Goal: Task Accomplishment & Management: Complete application form

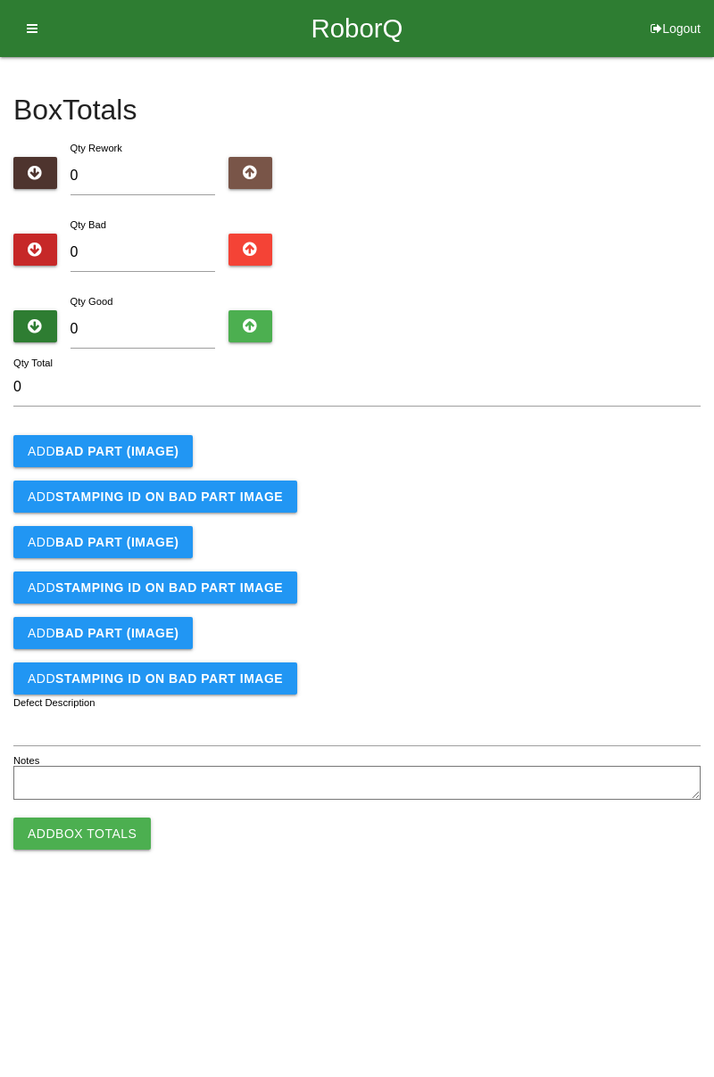
type input "1"
click at [159, 454] on b "BAD PART (IMAGE)" at bounding box center [116, 451] width 123 height 14
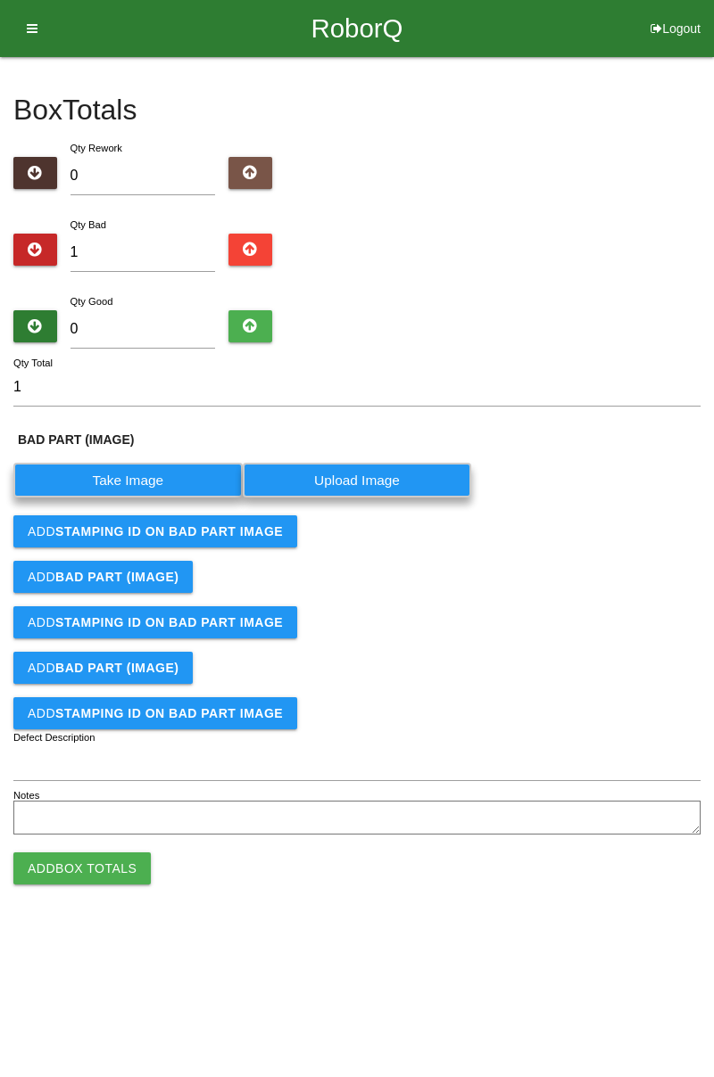
click at [137, 475] on label "Take Image" at bounding box center [127, 480] width 229 height 35
click at [0, 0] on \(IMAGE\) "Take Image" at bounding box center [0, 0] width 0 height 0
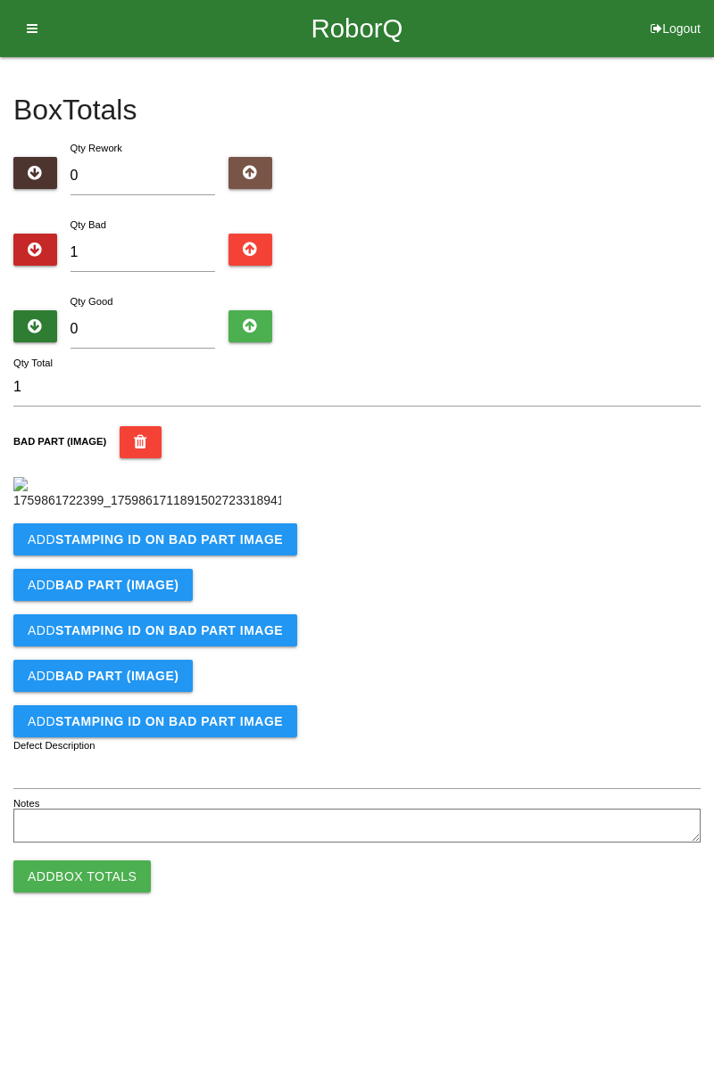
click at [198, 547] on b "STAMPING ID on BAD PART Image" at bounding box center [168, 539] width 227 height 14
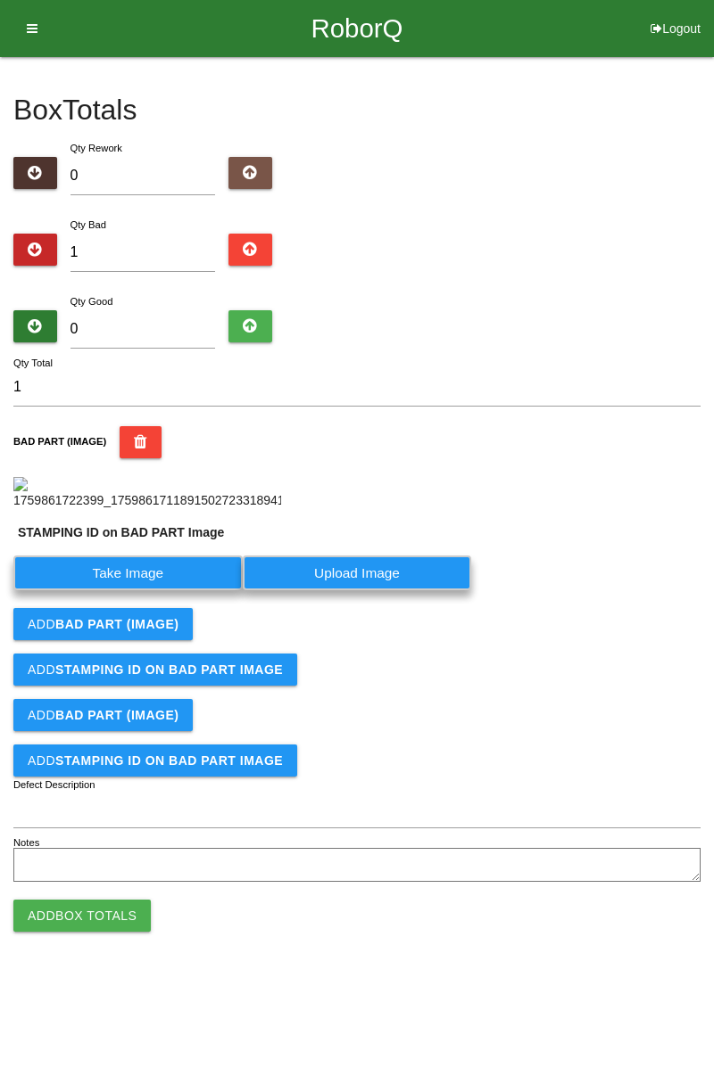
click at [141, 590] on label "Take Image" at bounding box center [127, 573] width 229 height 35
click at [0, 0] on PART "Take Image" at bounding box center [0, 0] width 0 height 0
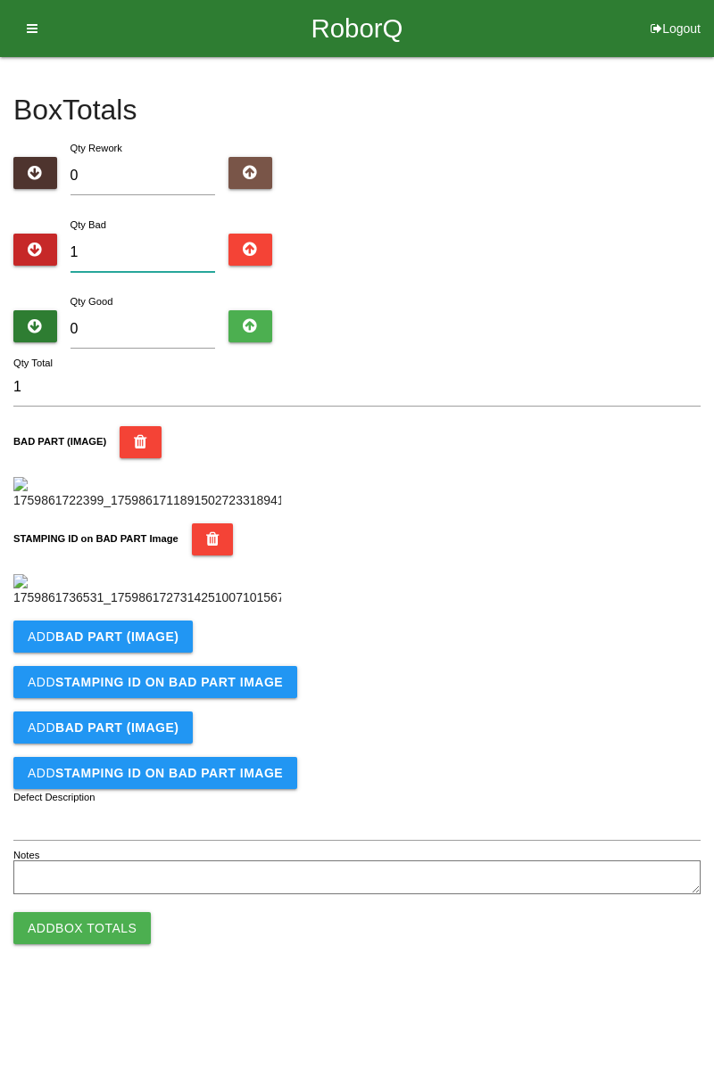
click at [171, 250] on input "1" at bounding box center [142, 253] width 145 height 38
click at [713, 236] on div "Box Totals Translate Weight Weight unit: Rework Weight Bad Weight Good Weight 0…" at bounding box center [357, 478] width 714 height 843
click at [153, 245] on input "1" at bounding box center [142, 253] width 145 height 38
type input "0"
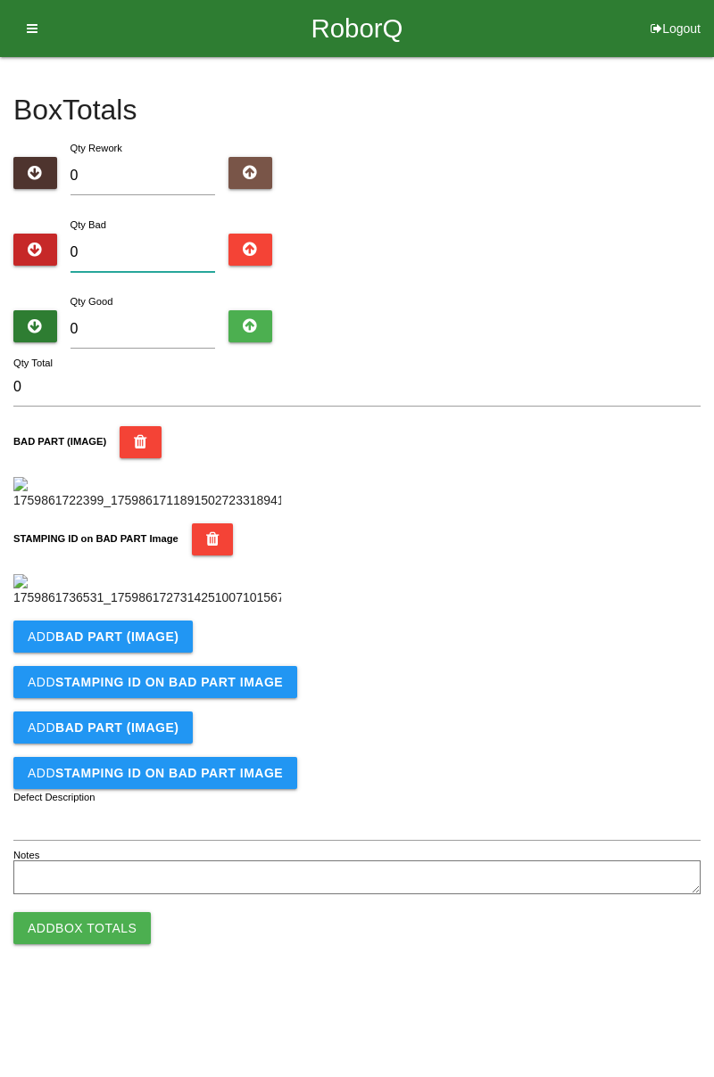
type input "2"
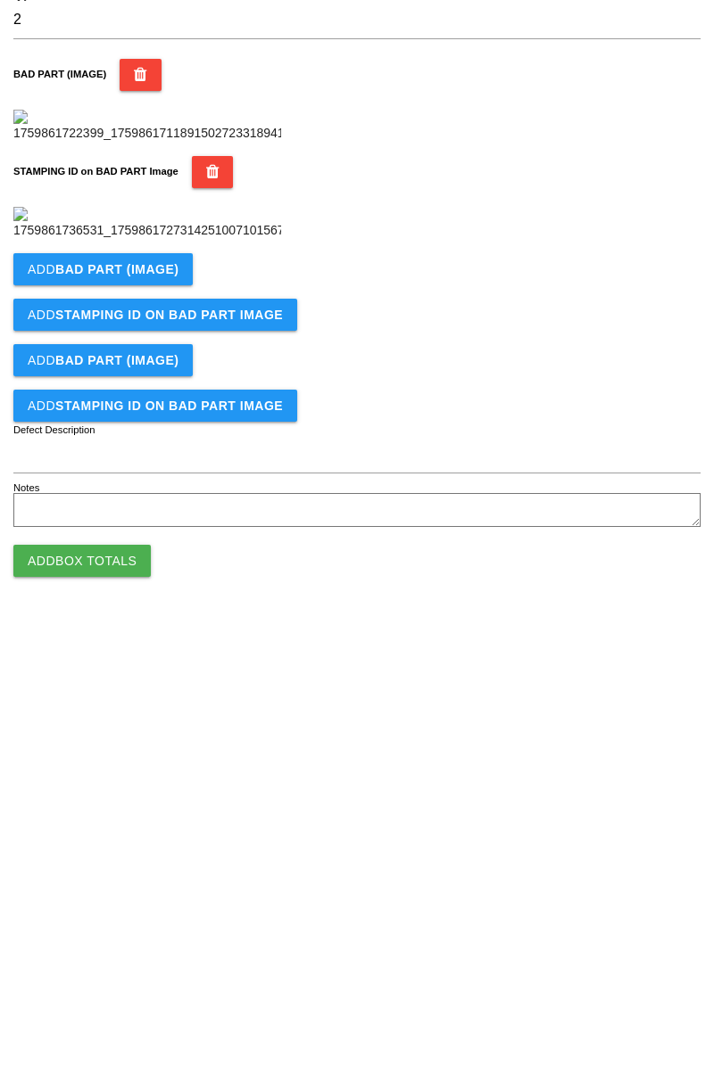
click at [128, 653] on button "Add BAD PART (IMAGE)" at bounding box center [102, 637] width 179 height 32
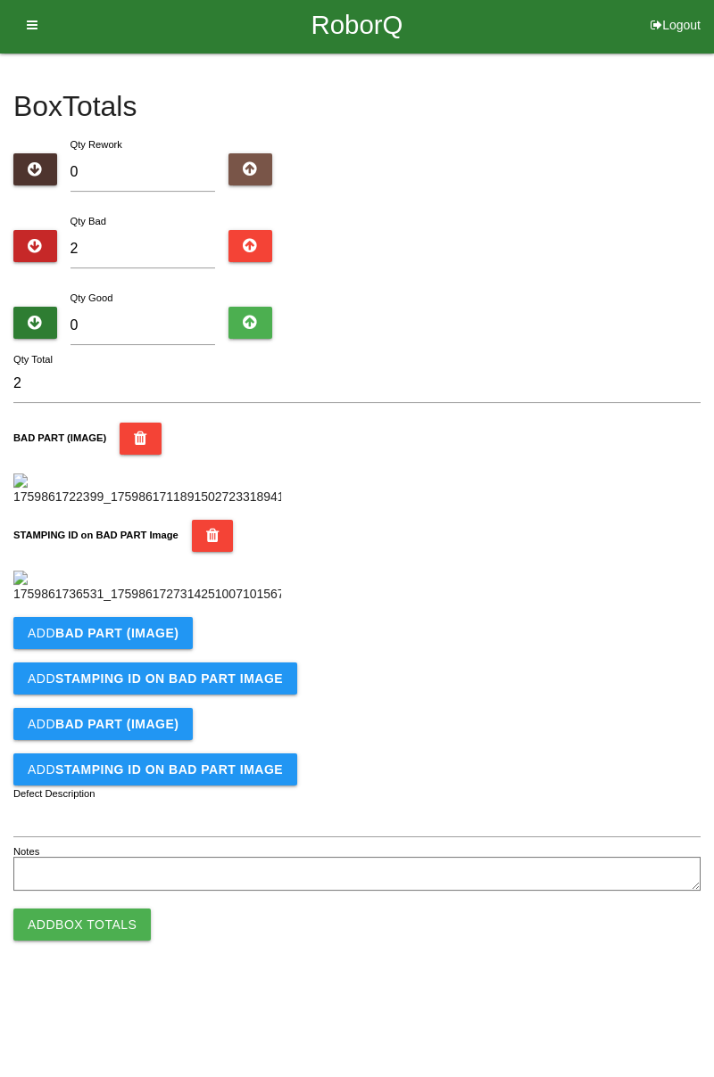
scroll to position [392, 0]
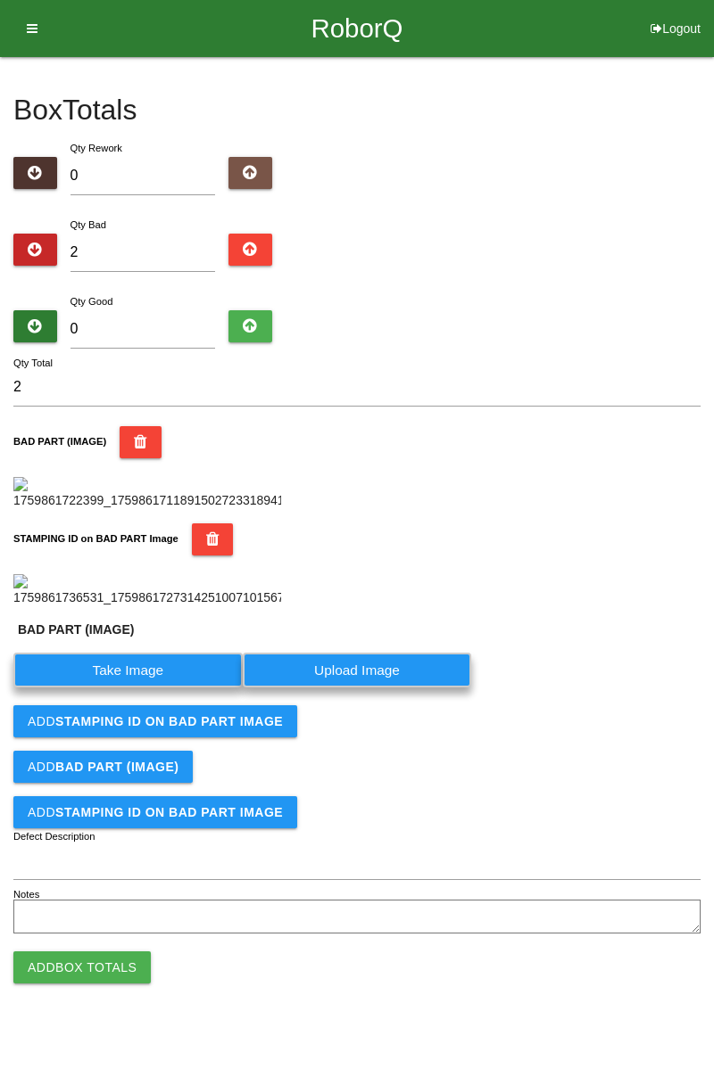
click at [157, 688] on label "Take Image" at bounding box center [127, 670] width 229 height 35
click at [0, 0] on \(IMAGE\) "Take Image" at bounding box center [0, 0] width 0 height 0
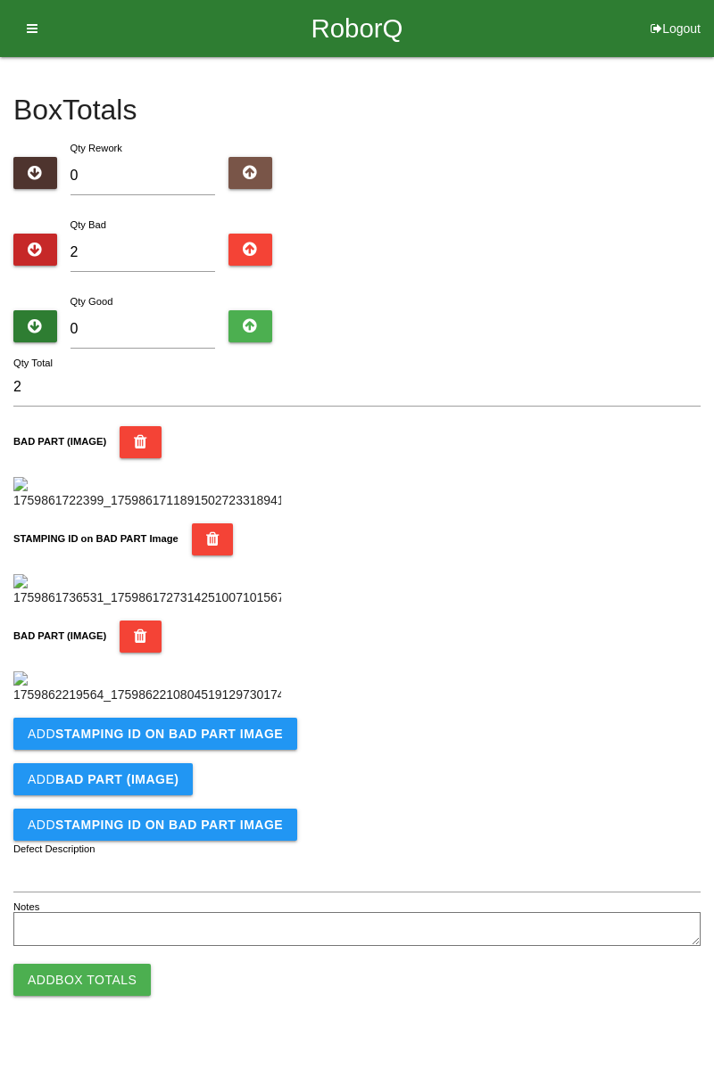
scroll to position [685, 0]
click at [227, 750] on button "Add STAMPING ID on BAD PART Image" at bounding box center [155, 734] width 284 height 32
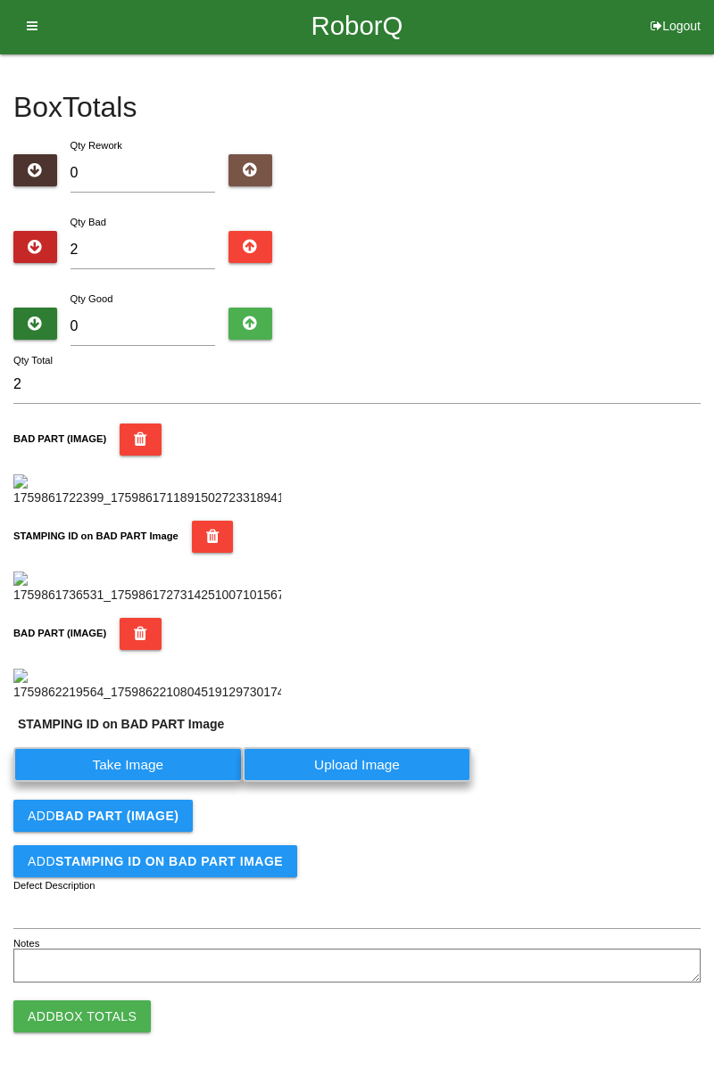
click at [176, 782] on label "Take Image" at bounding box center [127, 764] width 229 height 35
click at [0, 0] on PART "Take Image" at bounding box center [0, 0] width 0 height 0
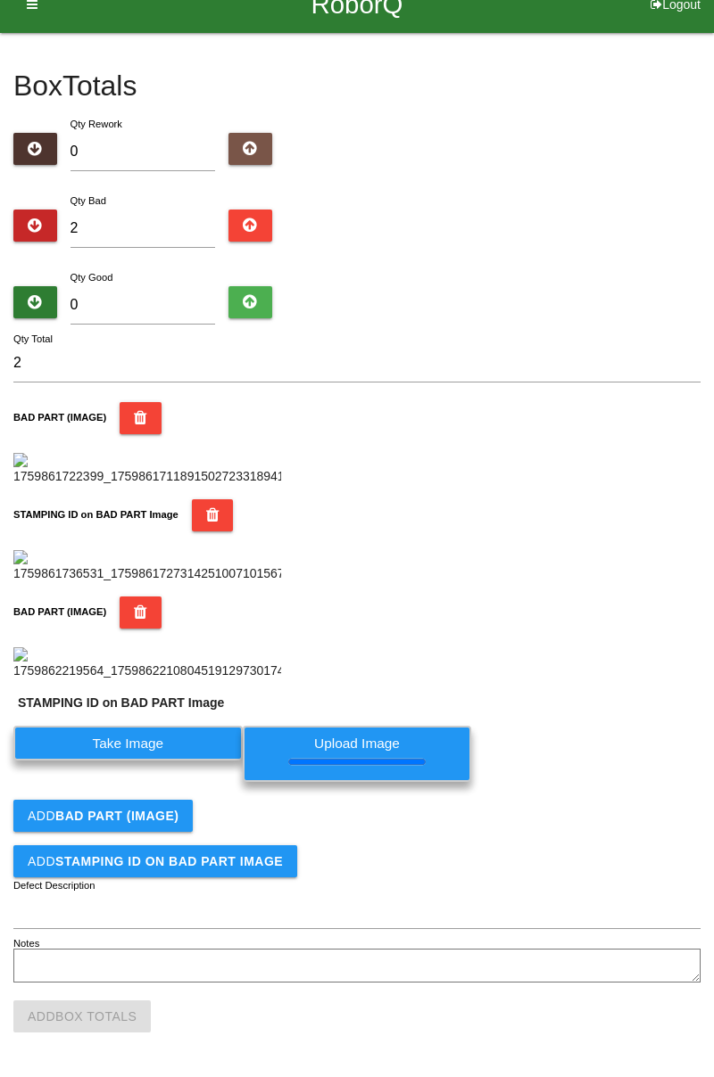
scroll to position [0, 0]
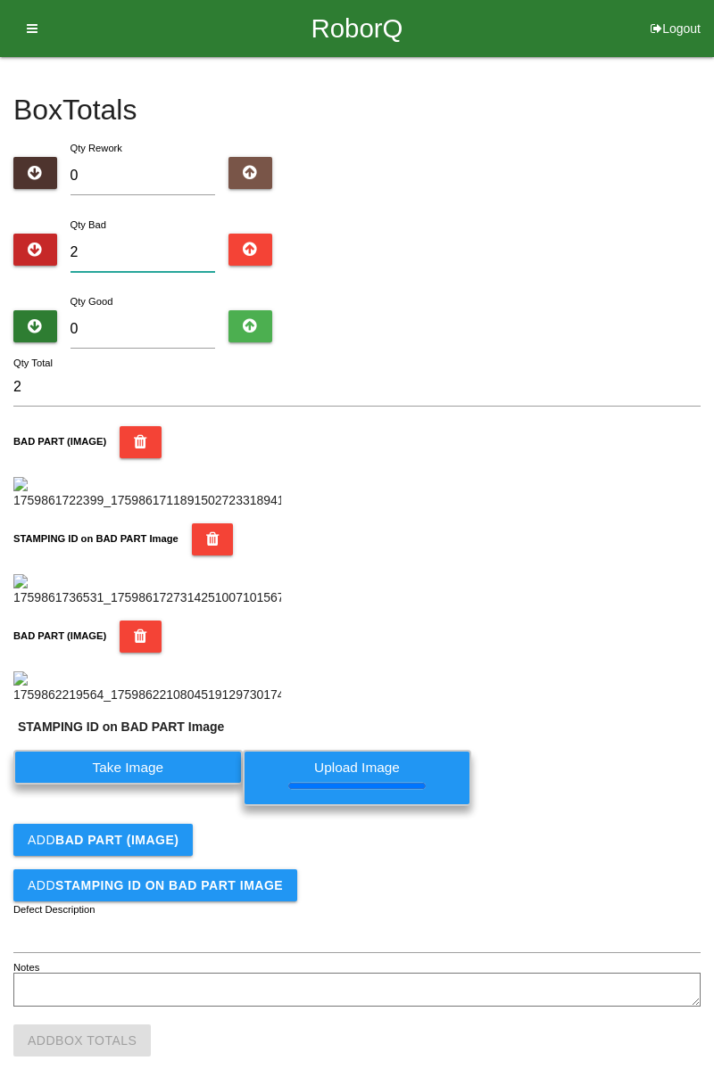
click at [175, 257] on input "2" at bounding box center [142, 253] width 145 height 38
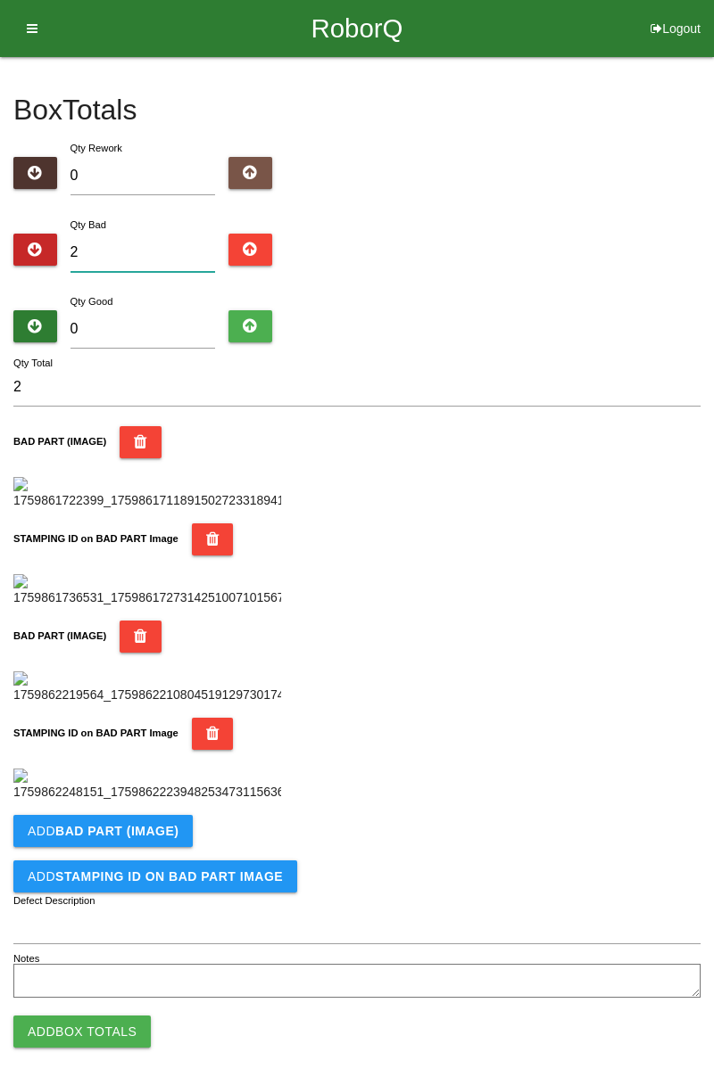
click at [166, 246] on input "2" at bounding box center [142, 253] width 145 height 38
type input "0"
type input "3"
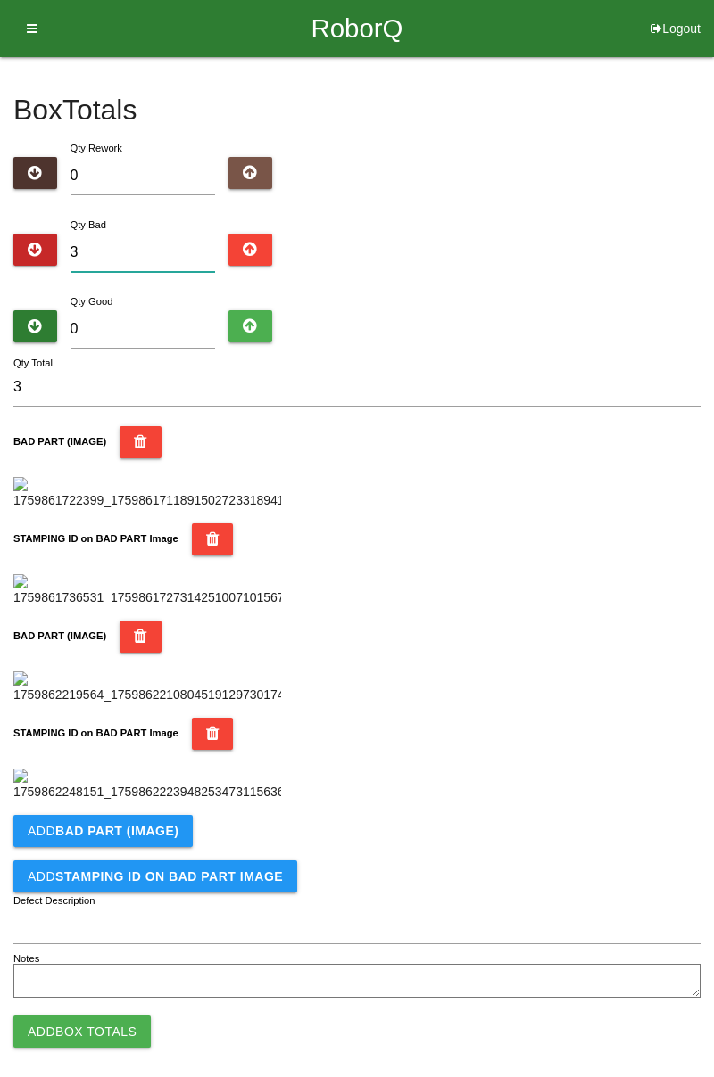
type input "3"
click at [179, 326] on input "0" at bounding box center [142, 329] width 145 height 38
type input "8"
type input "11"
type input "81"
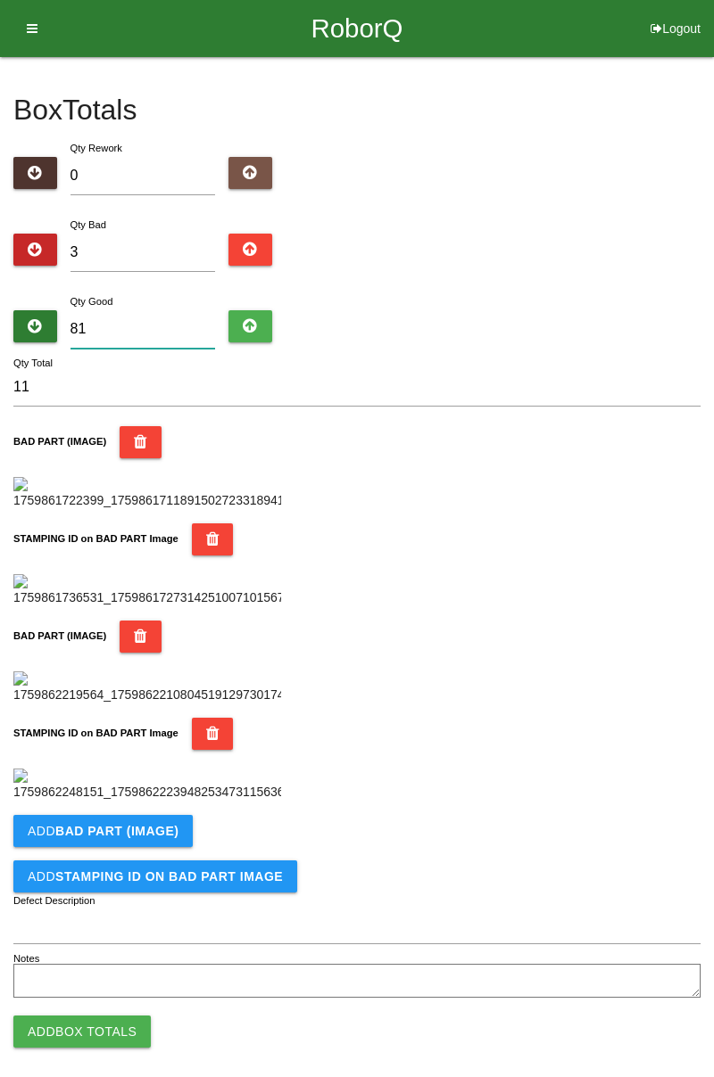
type input "84"
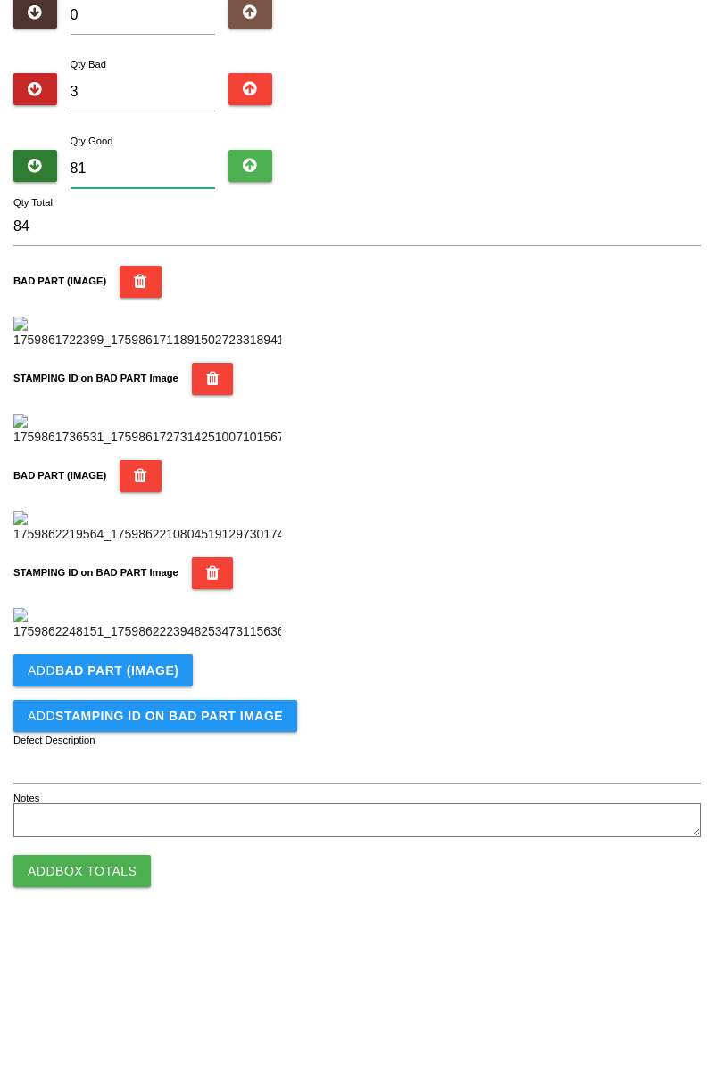
scroll to position [978, 0]
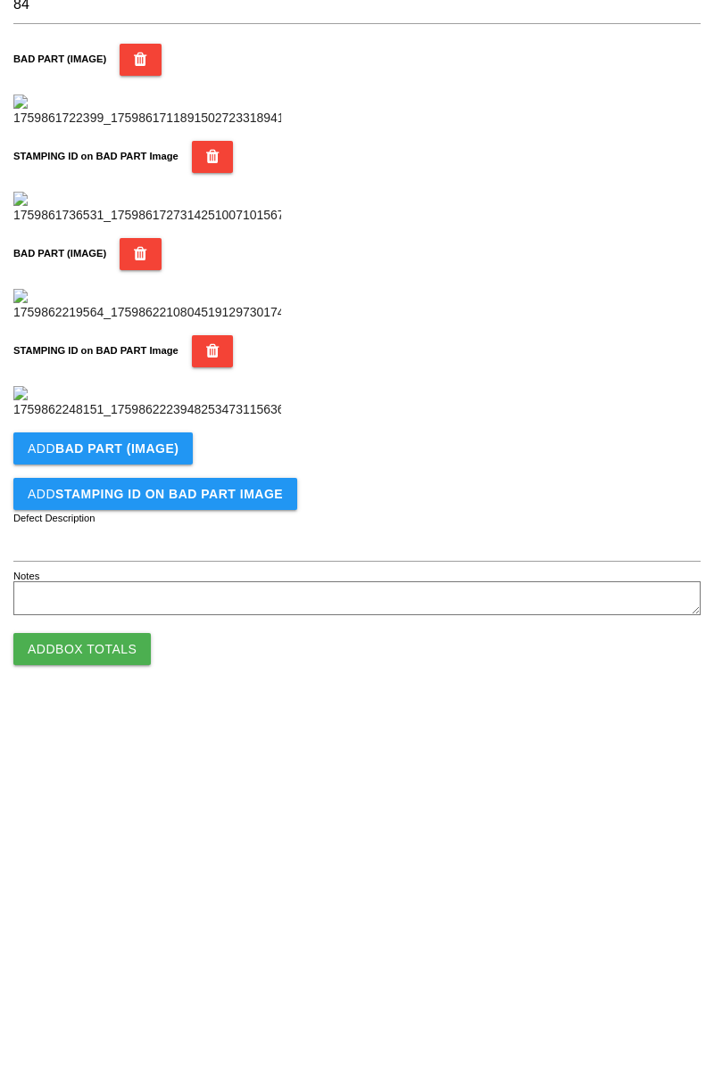
type input "81"
click at [144, 822] on b "BAD PART (IMAGE)" at bounding box center [116, 816] width 123 height 14
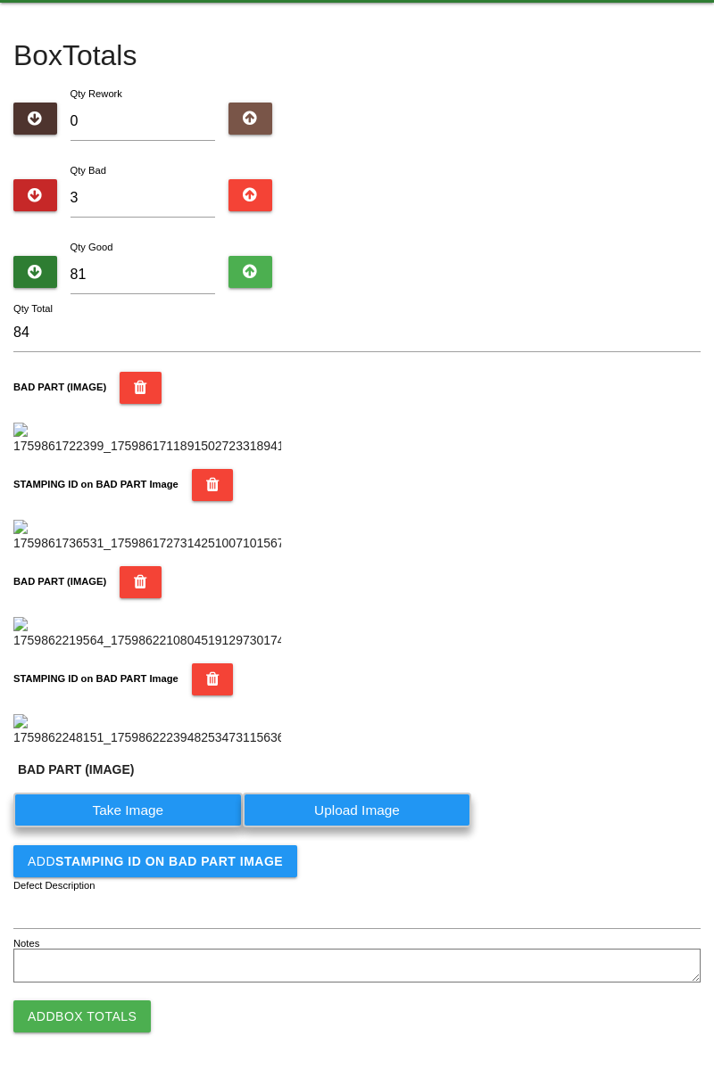
click at [128, 828] on label "Take Image" at bounding box center [127, 810] width 229 height 35
click at [0, 0] on \(IMAGE\) "Take Image" at bounding box center [0, 0] width 0 height 0
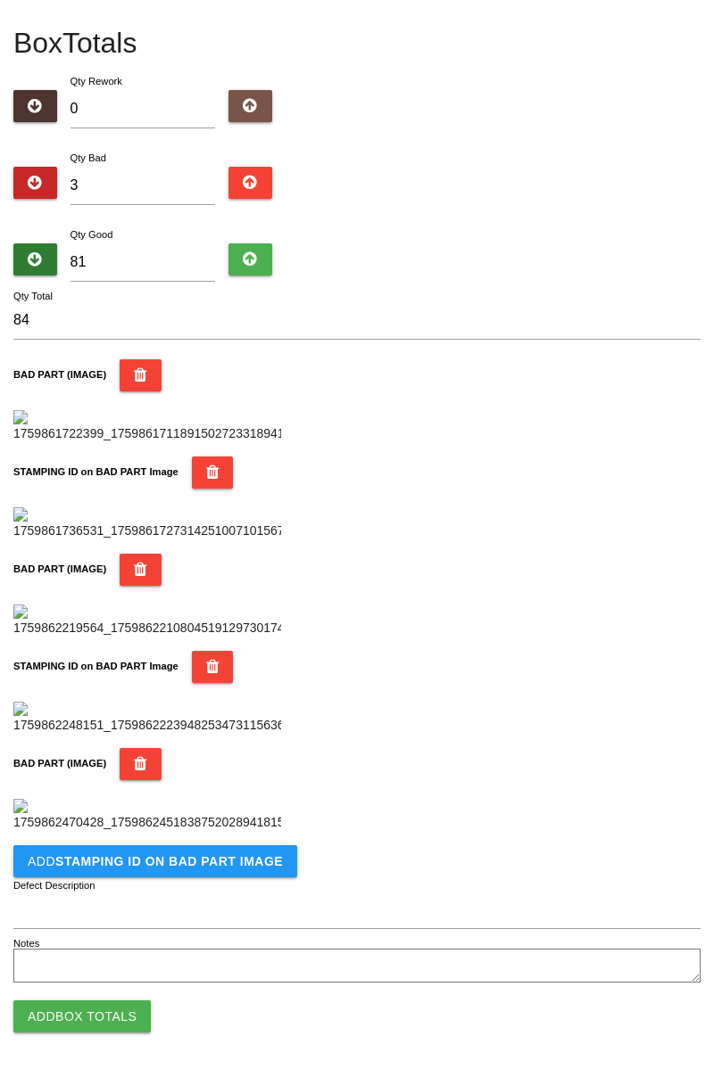
scroll to position [1270, 0]
click at [212, 867] on b "STAMPING ID on BAD PART Image" at bounding box center [168, 861] width 227 height 14
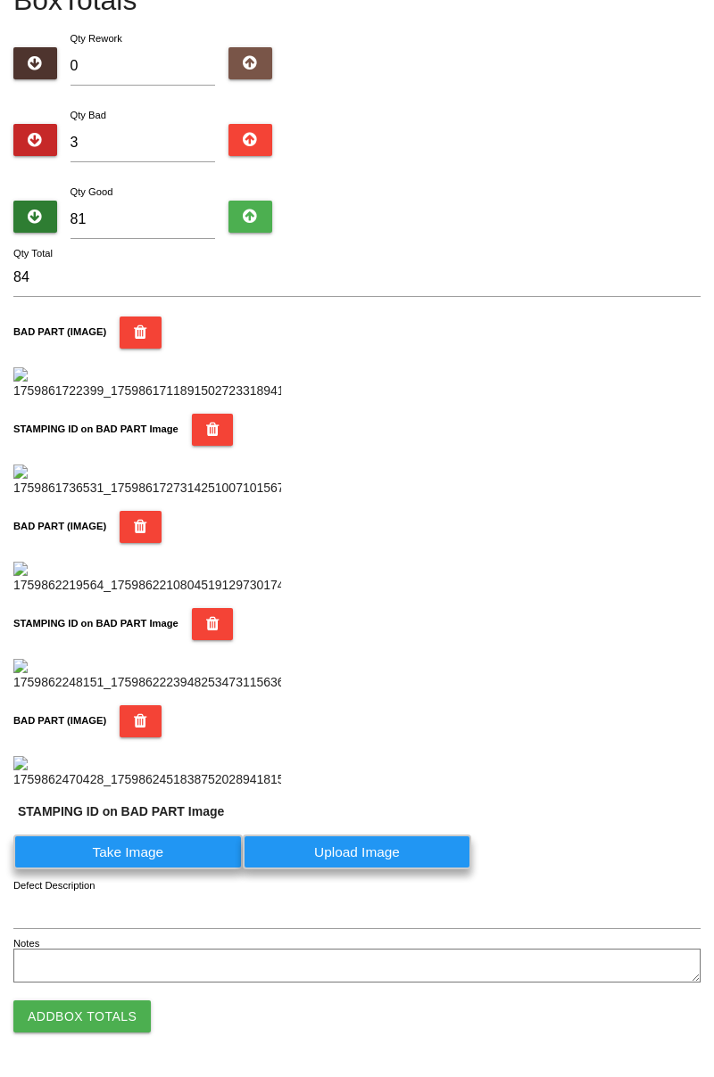
click at [144, 870] on label "Take Image" at bounding box center [127, 852] width 229 height 35
click at [0, 0] on PART "Take Image" at bounding box center [0, 0] width 0 height 0
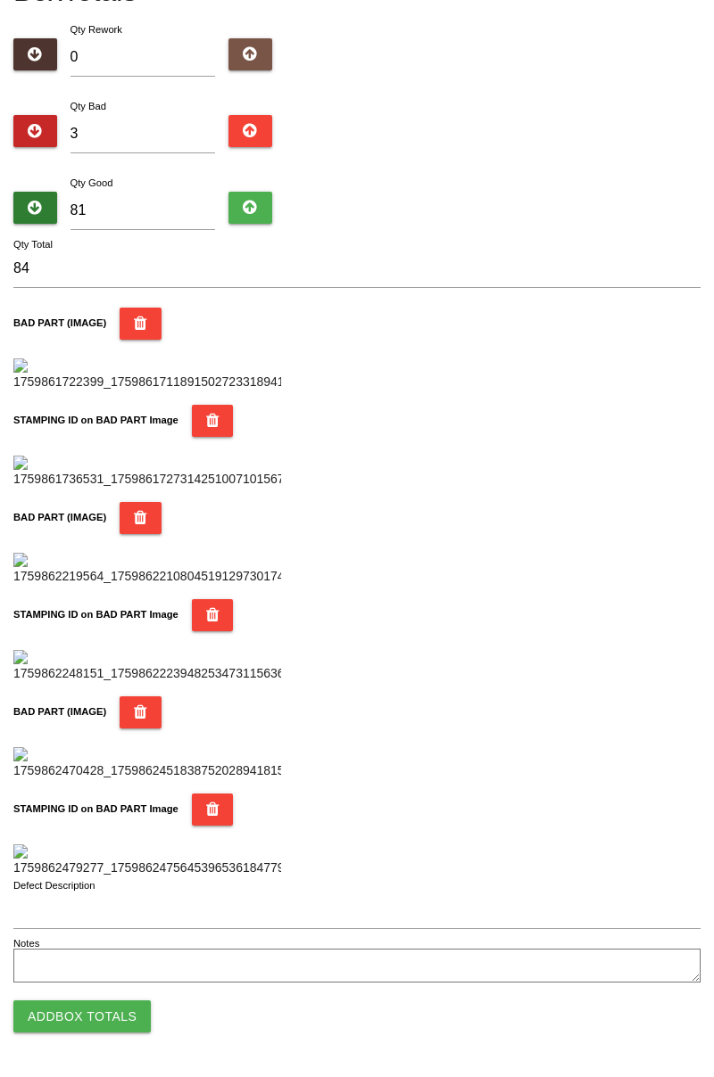
scroll to position [1563, 0]
click at [111, 1027] on button "Add Box Totals" at bounding box center [81, 1017] width 137 height 32
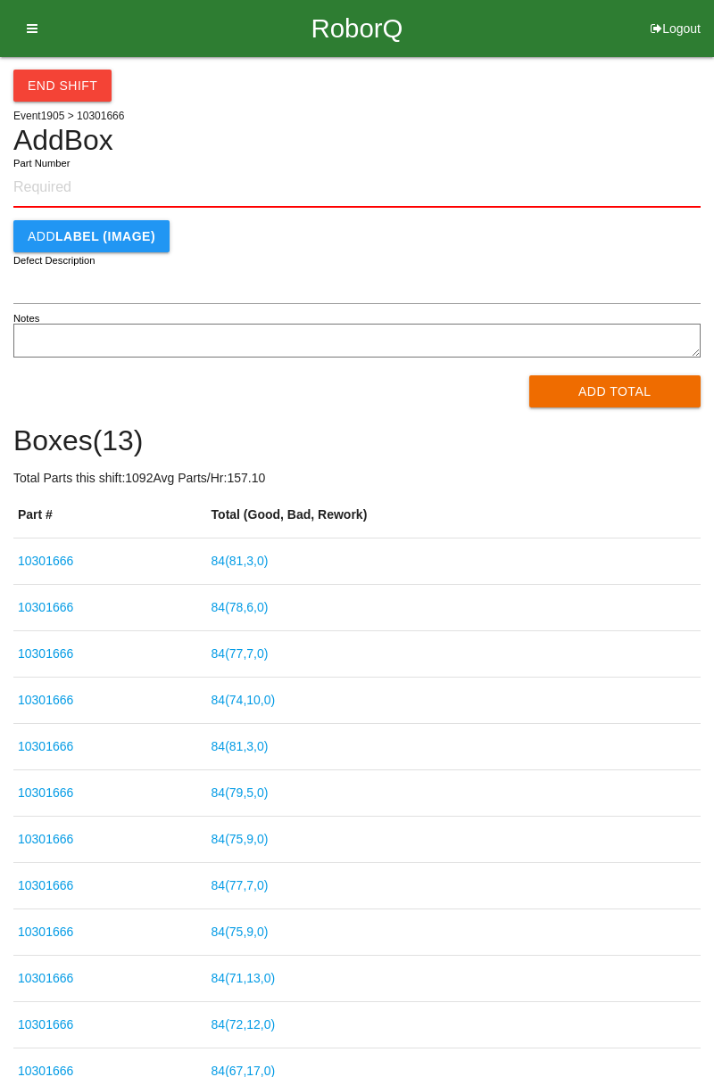
click at [85, 182] on input "Part Number" at bounding box center [356, 188] width 687 height 39
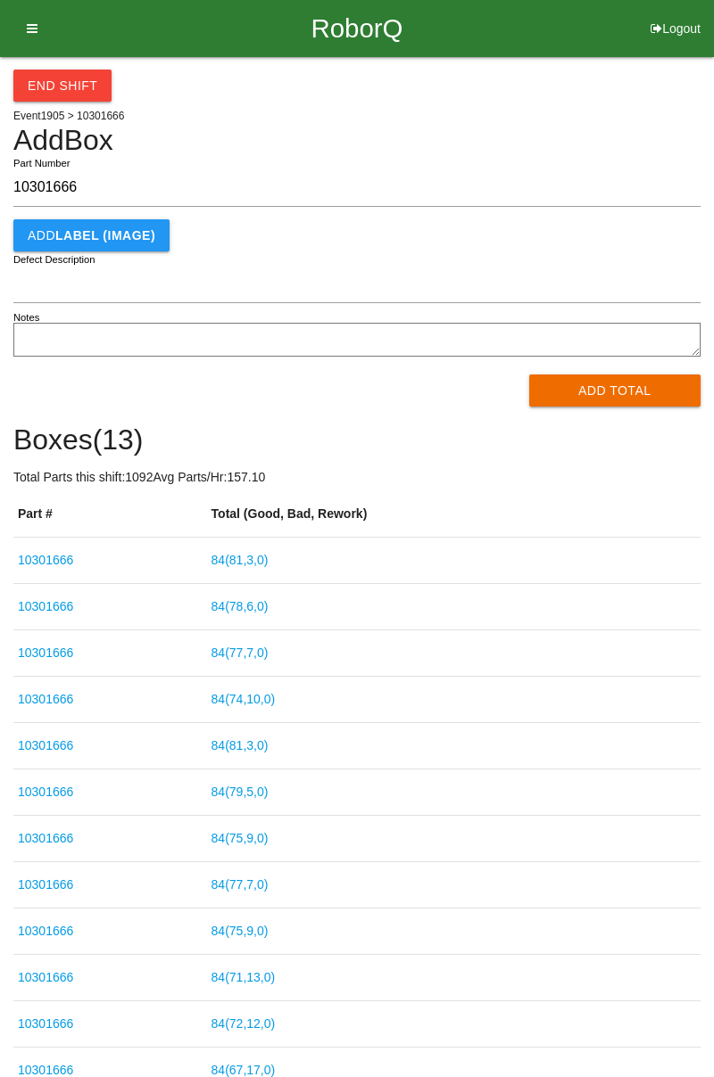
type input "10301666"
click at [610, 392] on button "Add Total" at bounding box center [615, 391] width 172 height 32
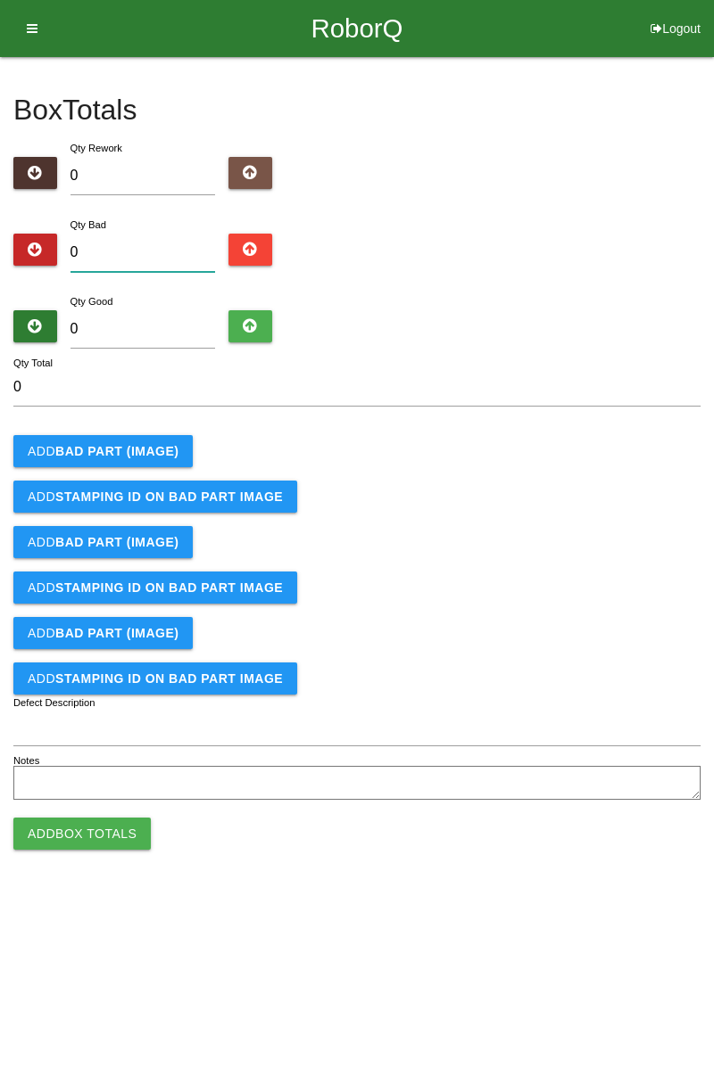
click at [122, 250] on input "0" at bounding box center [142, 253] width 145 height 38
click at [698, 263] on div "Qty Bad 0" at bounding box center [356, 247] width 687 height 64
click at [152, 246] on input "0" at bounding box center [142, 253] width 145 height 38
type input "1"
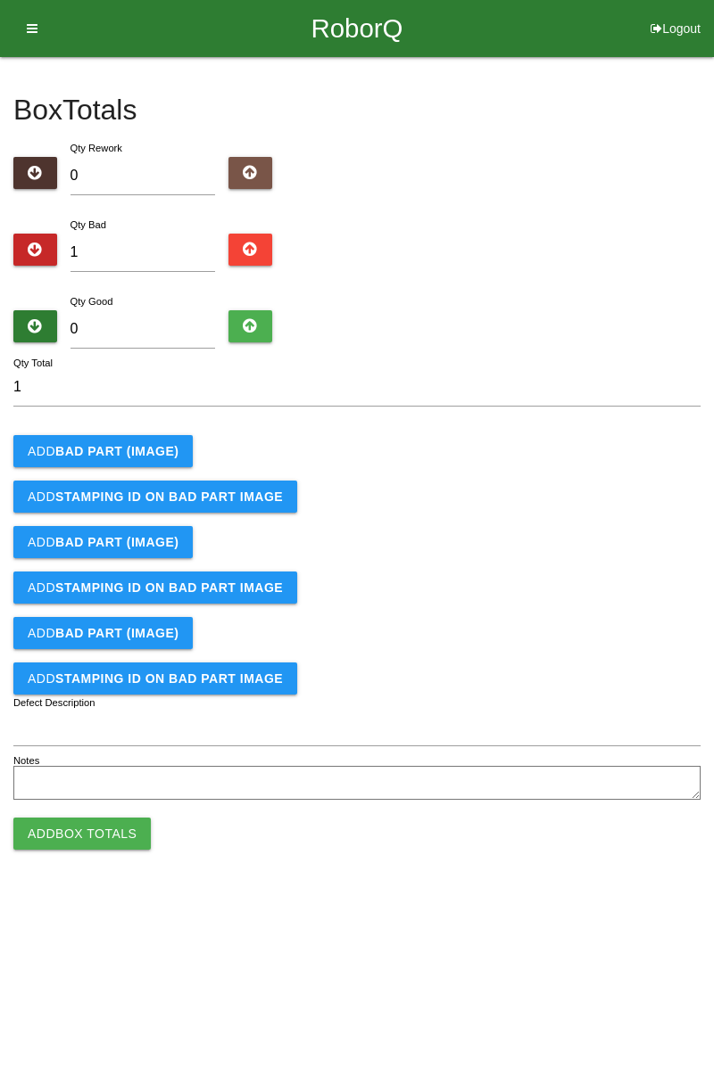
click at [178, 453] on button "Add BAD PART (IMAGE)" at bounding box center [102, 451] width 179 height 32
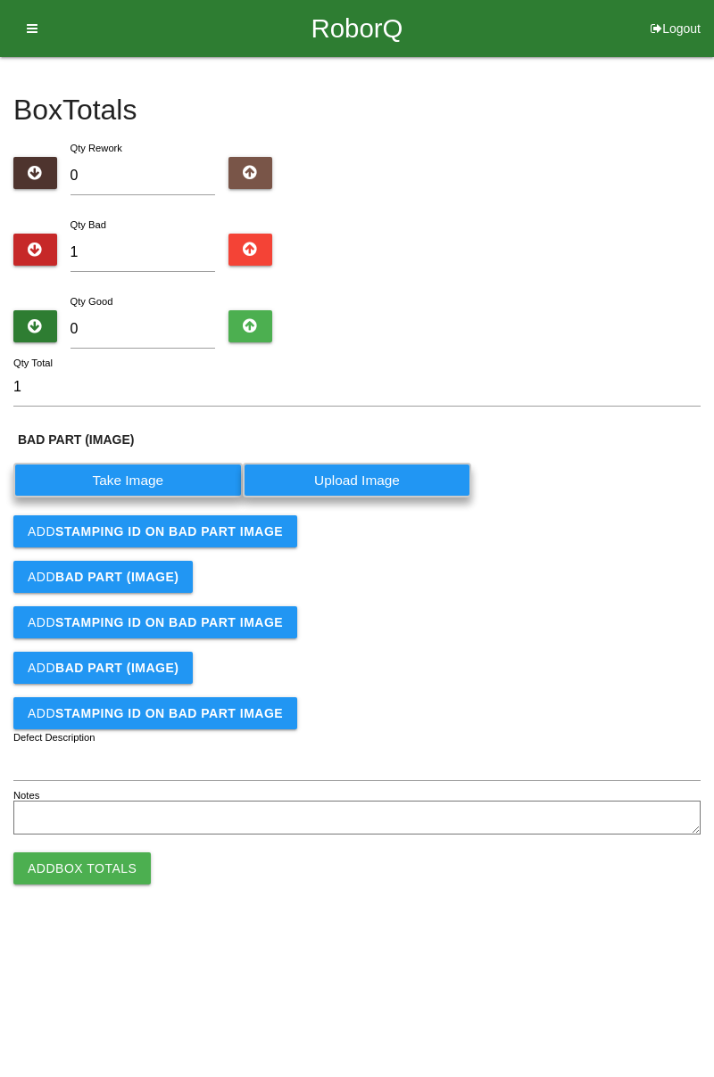
click at [149, 478] on label "Take Image" at bounding box center [127, 480] width 229 height 35
click at [0, 0] on \(IMAGE\) "Take Image" at bounding box center [0, 0] width 0 height 0
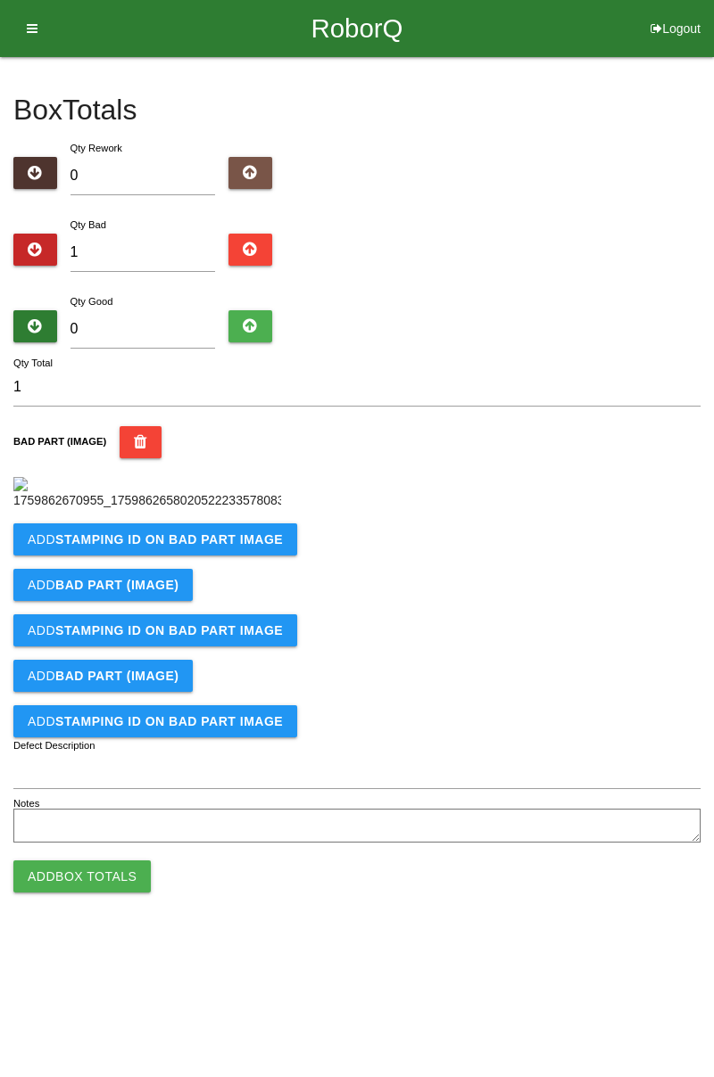
click at [135, 440] on icon "button" at bounding box center [140, 442] width 13 height 32
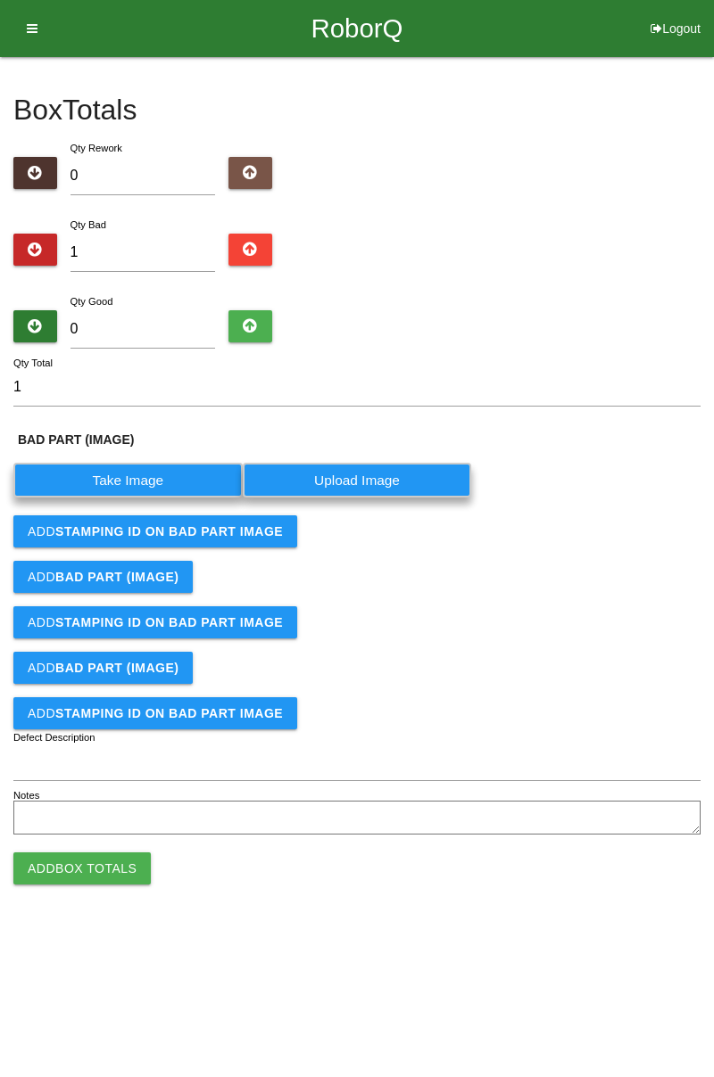
click at [161, 471] on label "Take Image" at bounding box center [127, 480] width 229 height 35
click at [0, 0] on \(IMAGE\) "Take Image" at bounding box center [0, 0] width 0 height 0
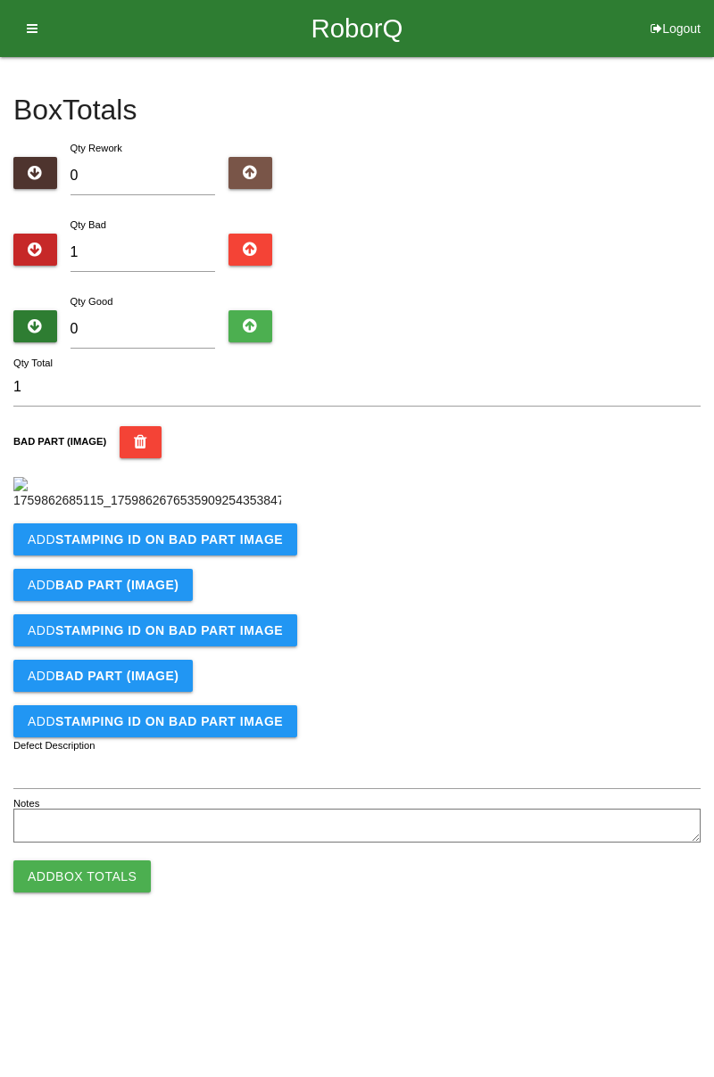
click at [143, 439] on button "BAD PART (IMAGE)" at bounding box center [141, 442] width 42 height 32
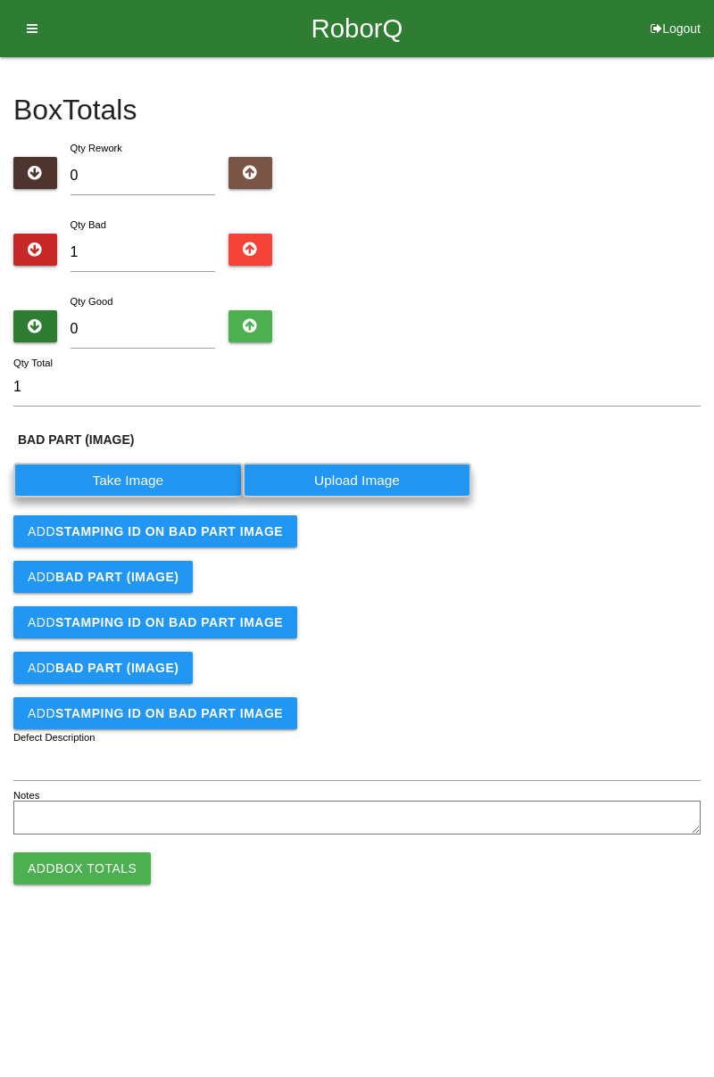
click at [160, 473] on label "Take Image" at bounding box center [127, 480] width 229 height 35
click at [0, 0] on \(IMAGE\) "Take Image" at bounding box center [0, 0] width 0 height 0
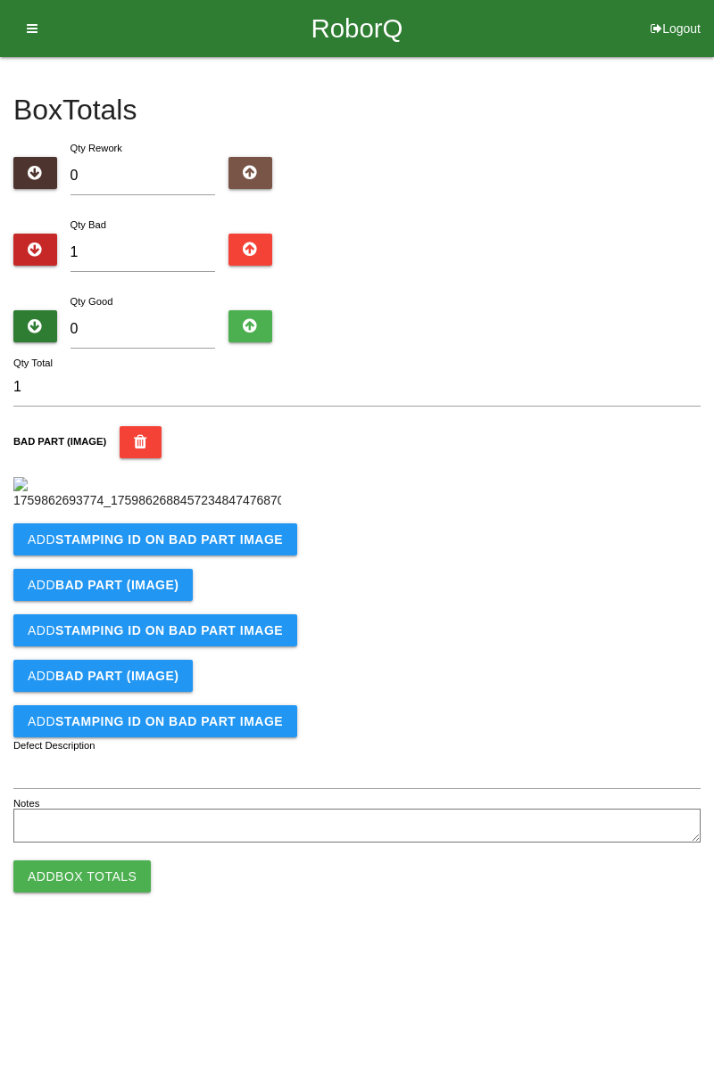
click at [193, 556] on button "Add STAMPING ID on BAD PART Image" at bounding box center [155, 540] width 284 height 32
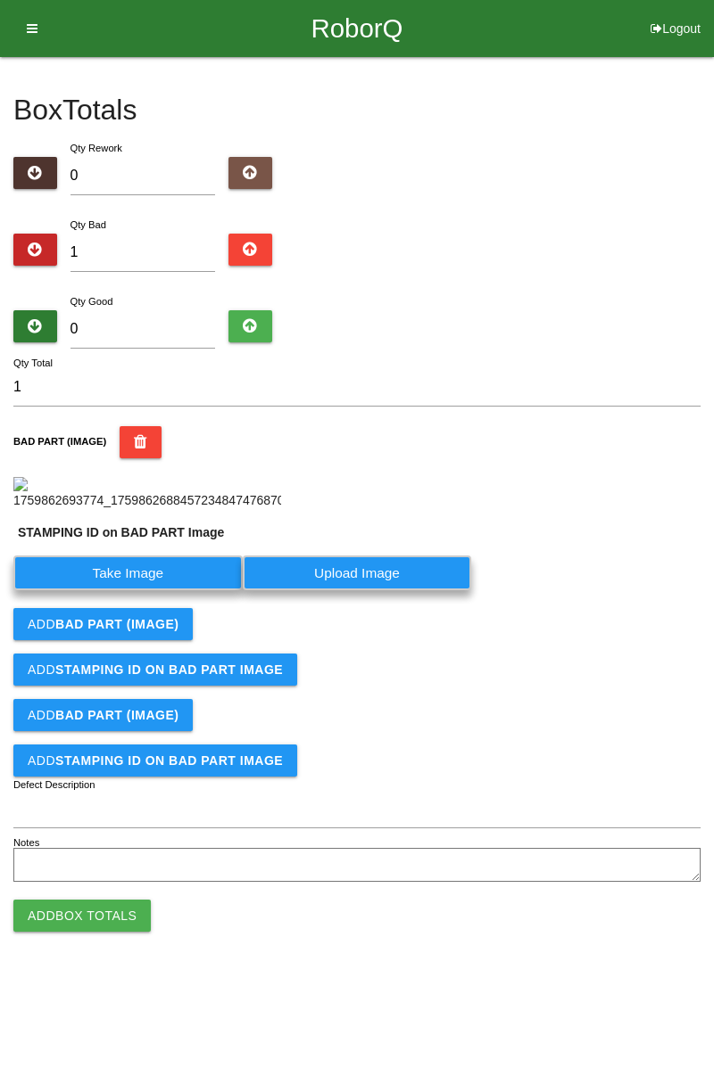
click at [152, 590] on label "Take Image" at bounding box center [127, 573] width 229 height 35
click at [0, 0] on PART "Take Image" at bounding box center [0, 0] width 0 height 0
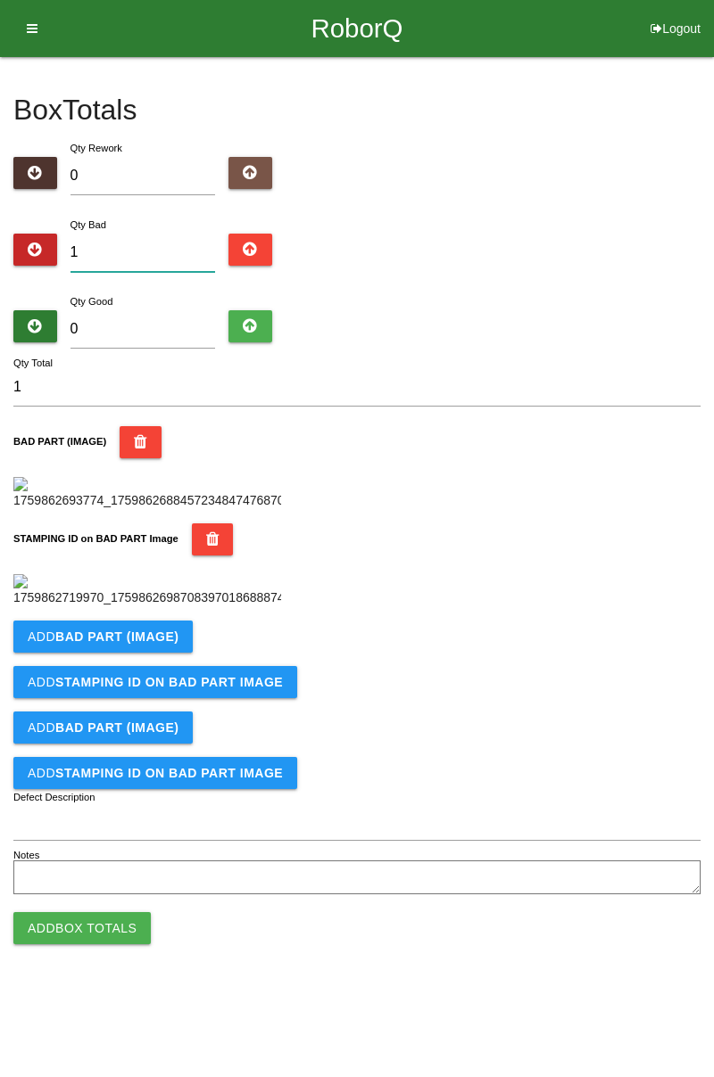
click at [138, 252] on input "1" at bounding box center [142, 253] width 145 height 38
type input "0"
type input "3"
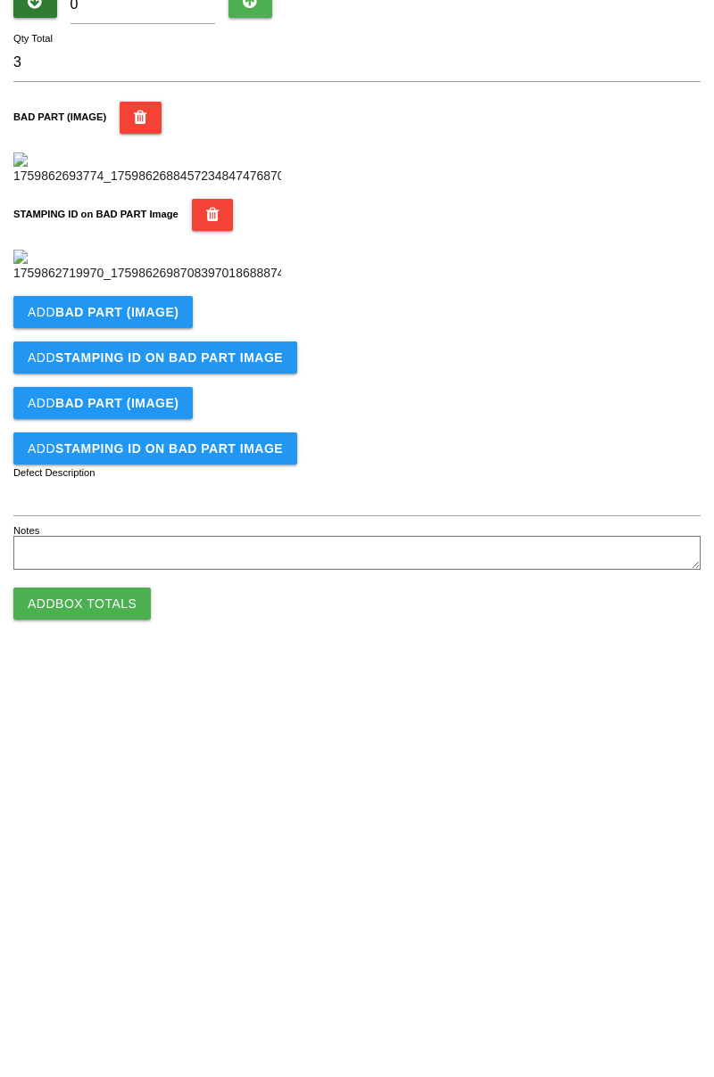
click at [166, 653] on button "Add BAD PART (IMAGE)" at bounding box center [102, 637] width 179 height 32
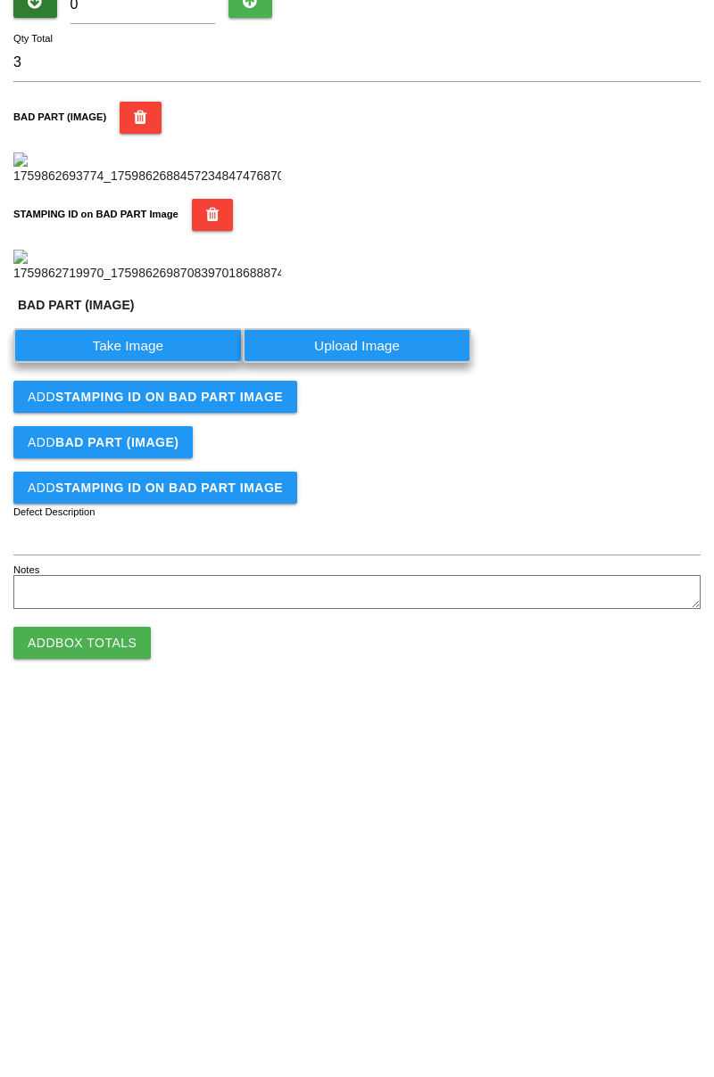
scroll to position [392, 0]
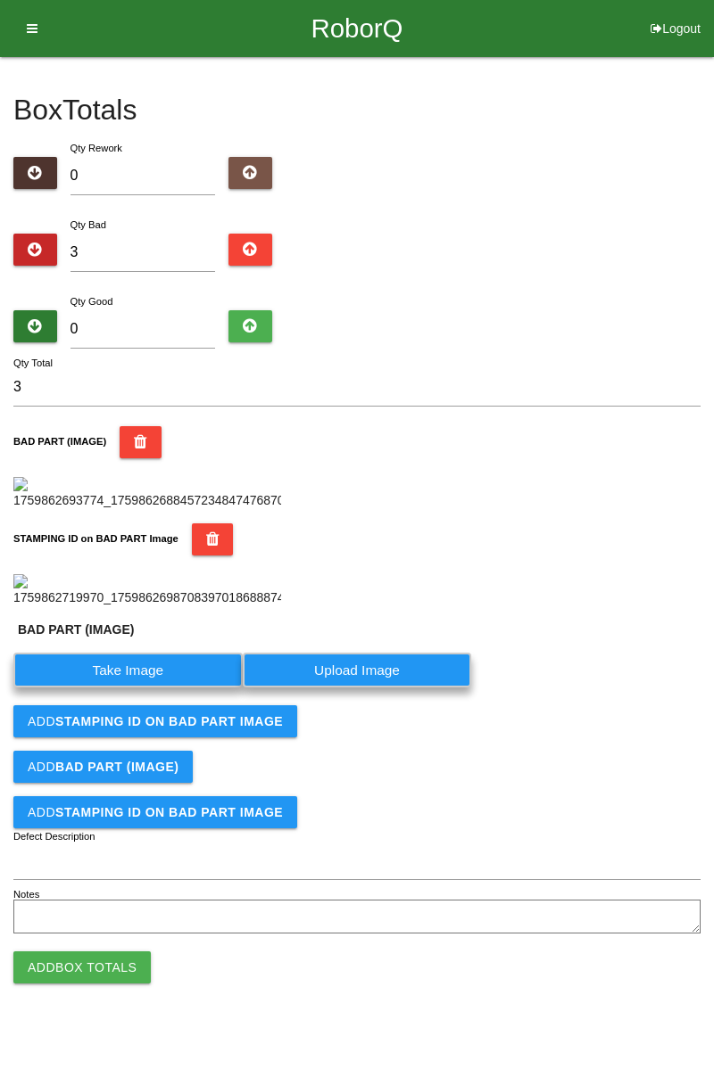
click at [146, 688] on label "Take Image" at bounding box center [127, 670] width 229 height 35
click at [0, 0] on \(IMAGE\) "Take Image" at bounding box center [0, 0] width 0 height 0
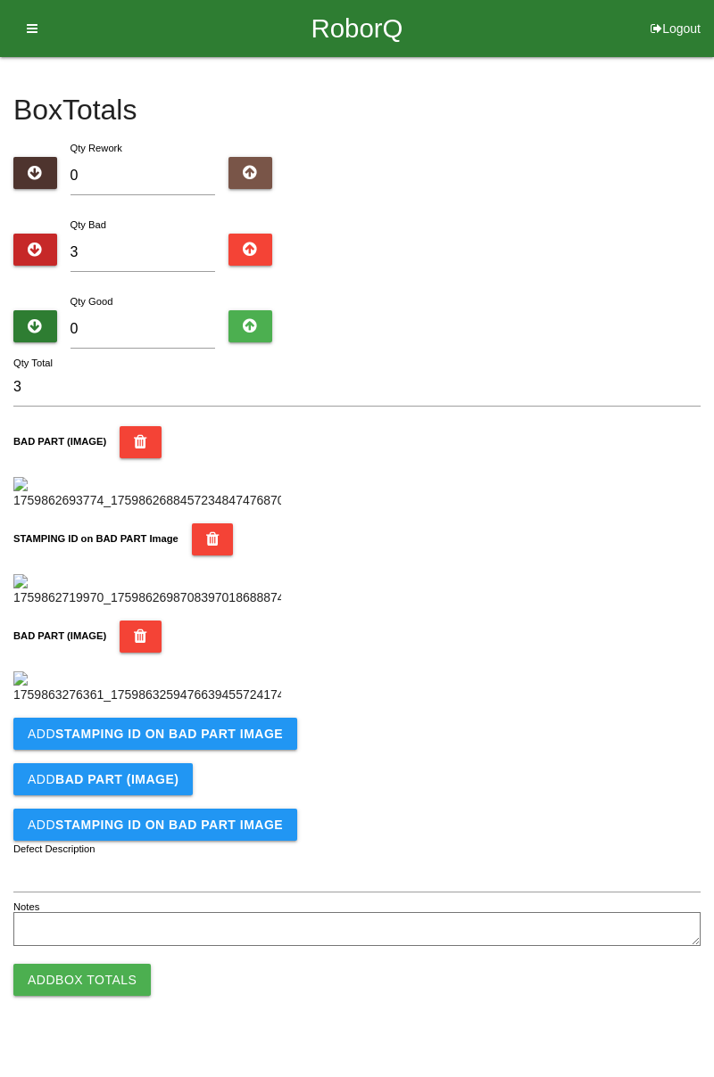
scroll to position [685, 0]
click at [232, 741] on b "STAMPING ID on BAD PART Image" at bounding box center [168, 734] width 227 height 14
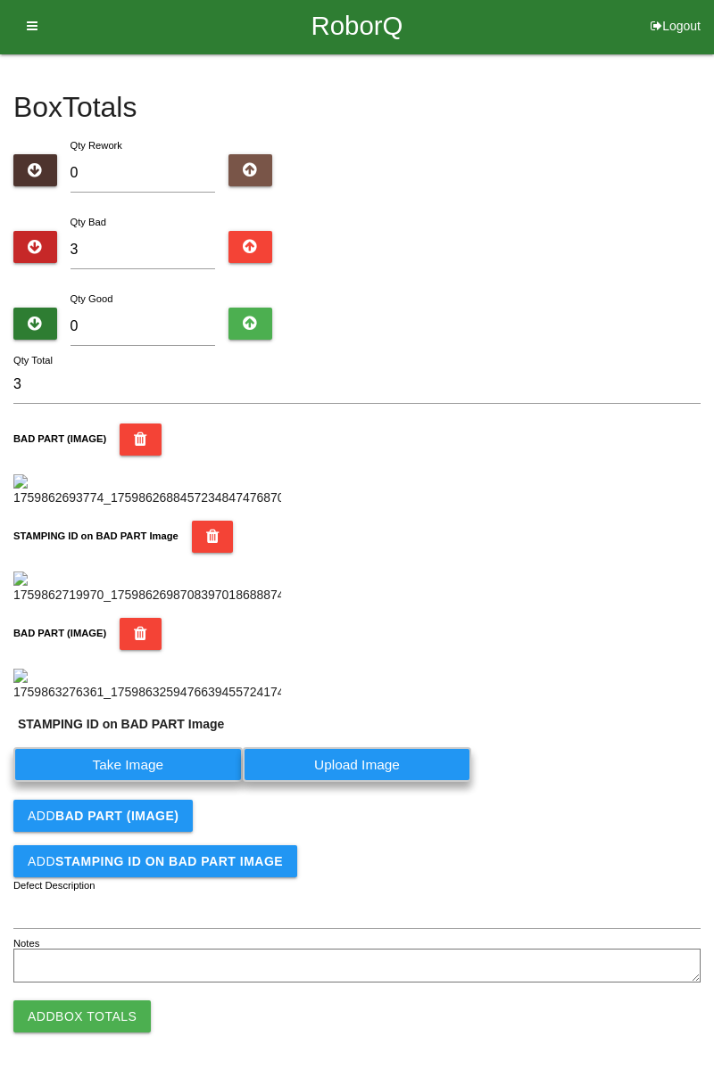
click at [144, 782] on label "Take Image" at bounding box center [127, 764] width 229 height 35
click at [0, 0] on PART "Take Image" at bounding box center [0, 0] width 0 height 0
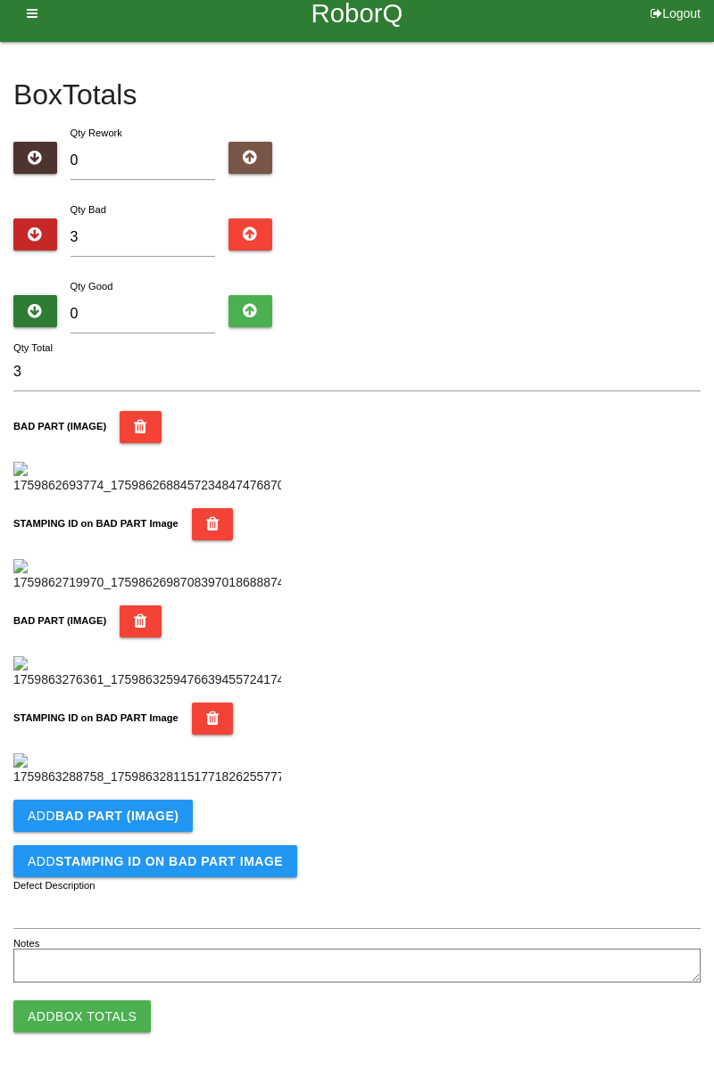
scroll to position [978, 0]
click at [173, 815] on button "Add BAD PART (IMAGE)" at bounding box center [102, 816] width 179 height 32
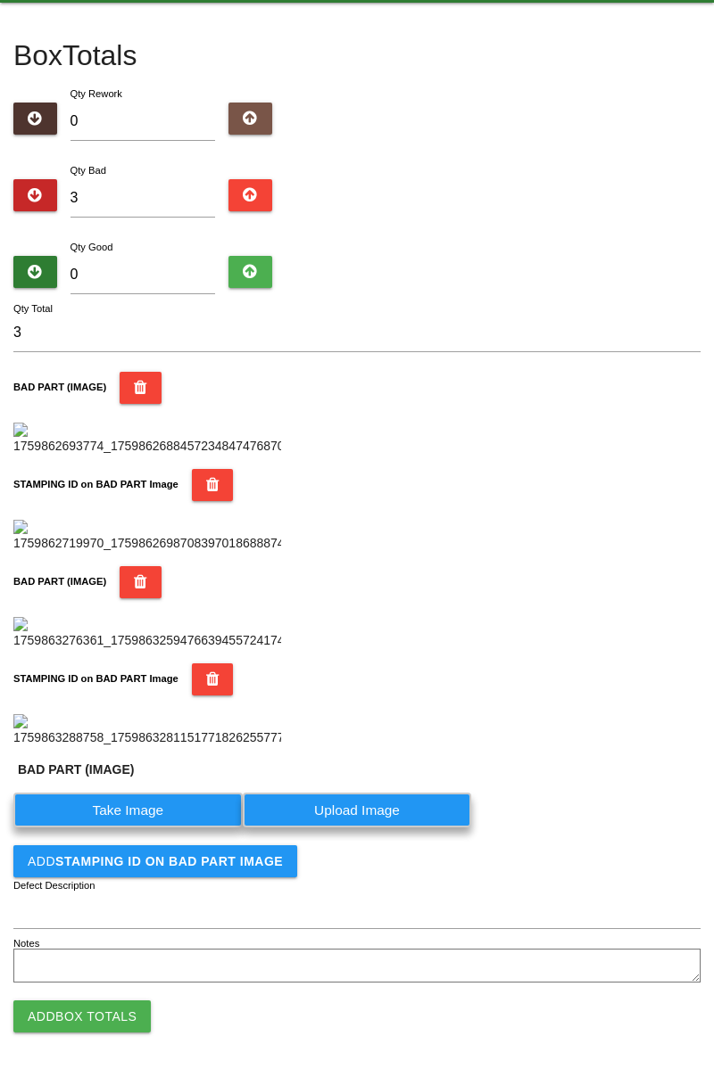
click at [147, 828] on label "Take Image" at bounding box center [127, 810] width 229 height 35
click at [0, 0] on \(IMAGE\) "Take Image" at bounding box center [0, 0] width 0 height 0
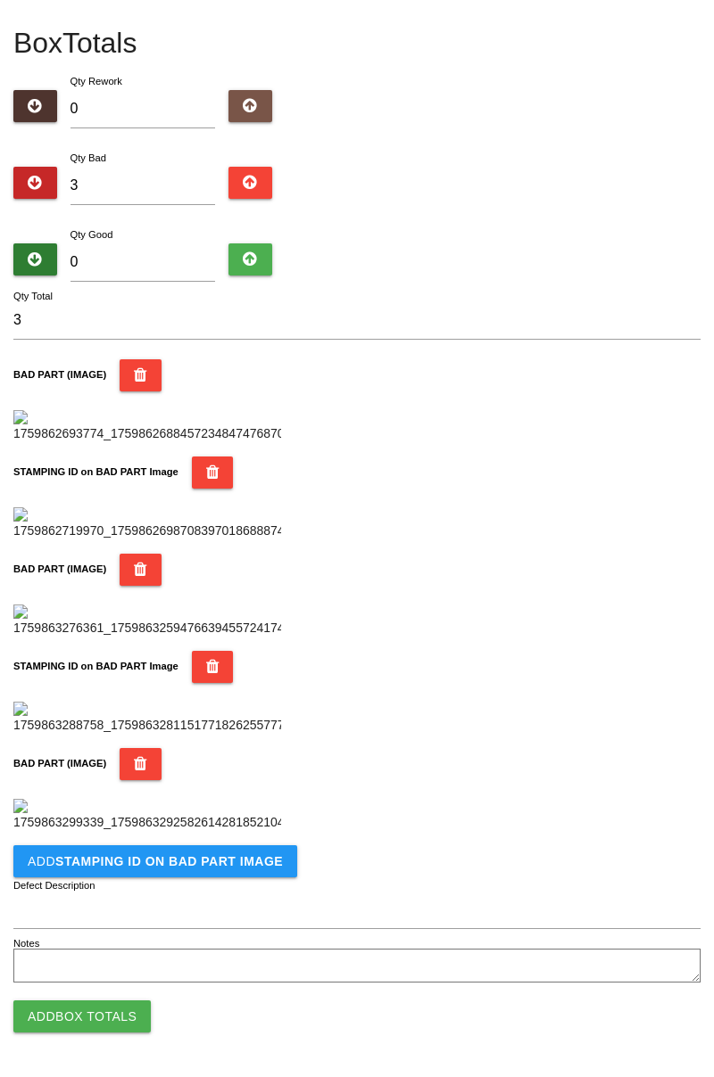
scroll to position [1270, 0]
click at [210, 871] on button "Add STAMPING ID on BAD PART Image" at bounding box center [155, 862] width 284 height 32
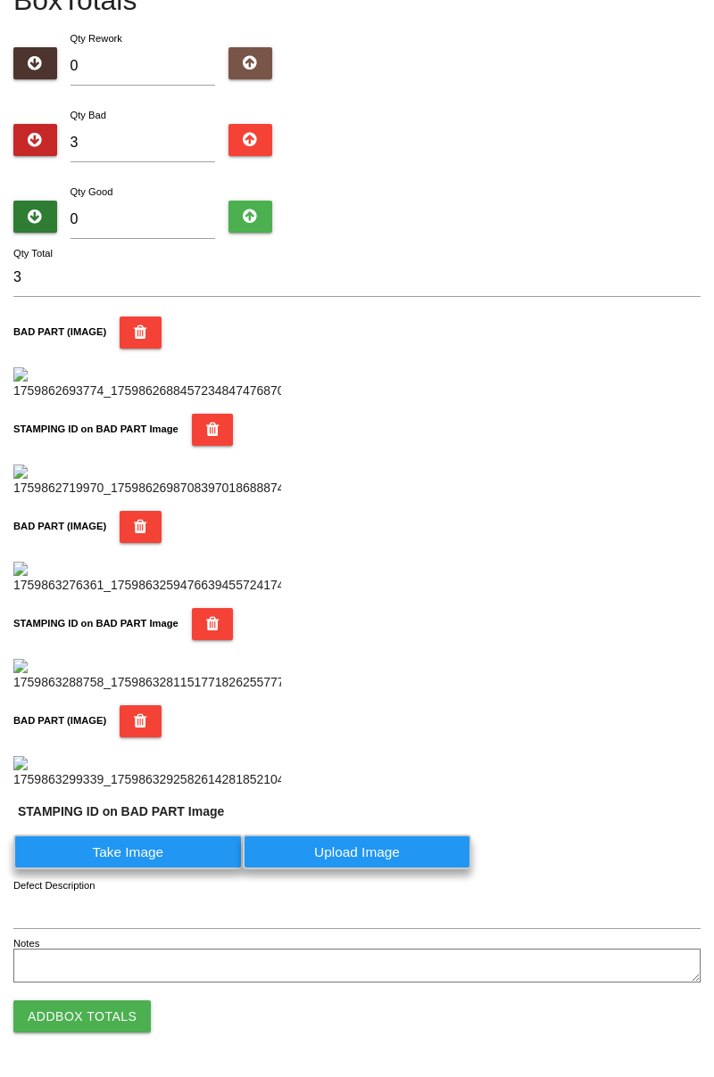
click at [151, 870] on label "Take Image" at bounding box center [127, 852] width 229 height 35
click at [0, 0] on PART "Take Image" at bounding box center [0, 0] width 0 height 0
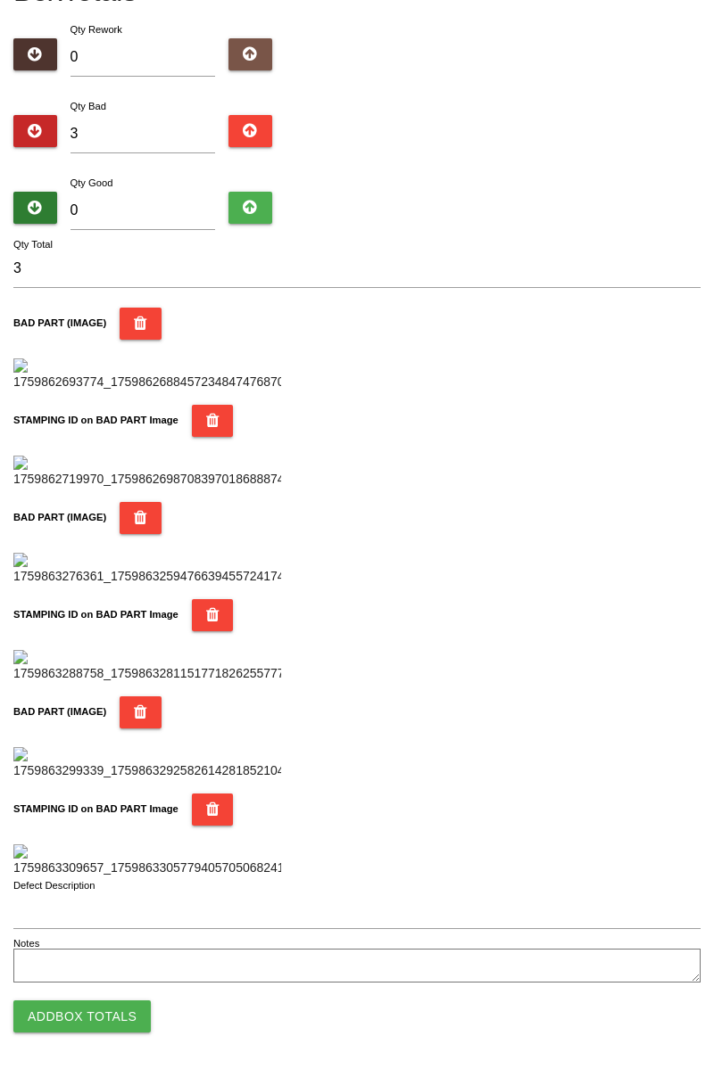
scroll to position [0, 0]
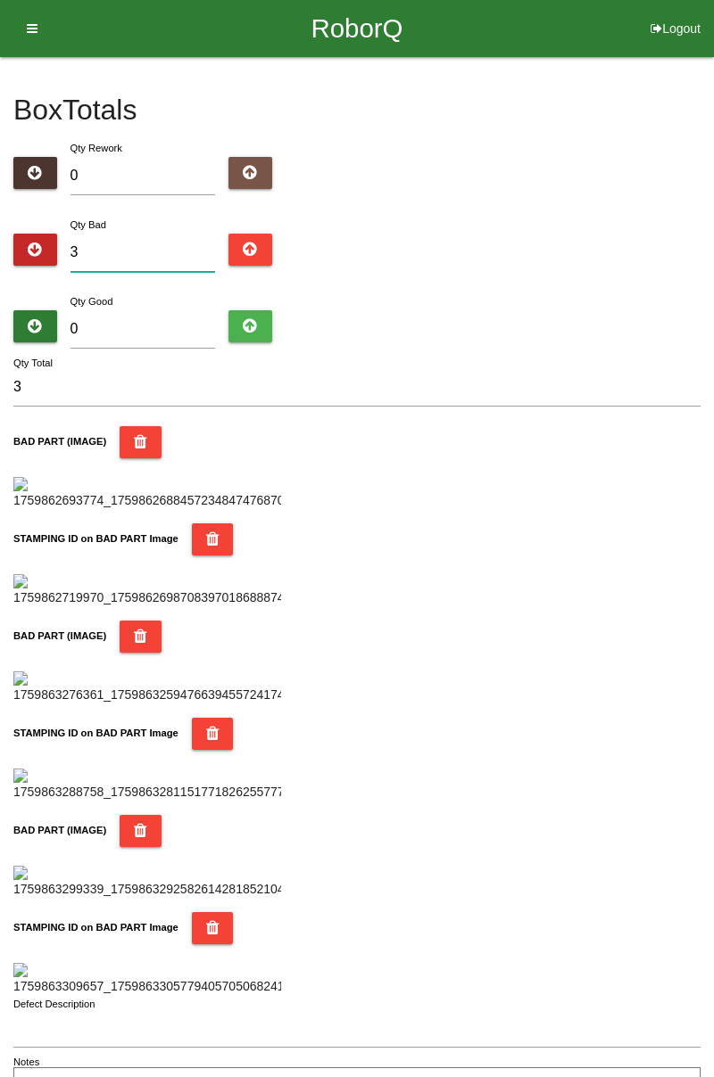
click at [178, 247] on input "3" at bounding box center [142, 253] width 145 height 38
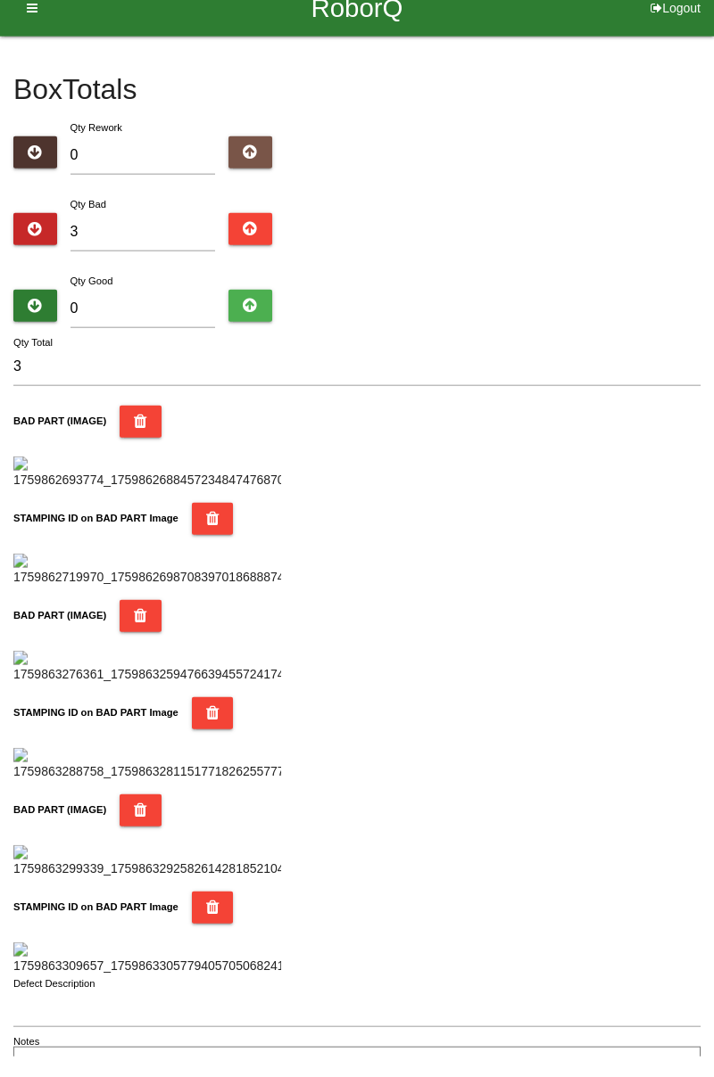
click at [713, 245] on div "Box Totals Translate Weight Weight unit: Rework Weight Bad Weight Good Weight 0…" at bounding box center [357, 582] width 714 height 1050
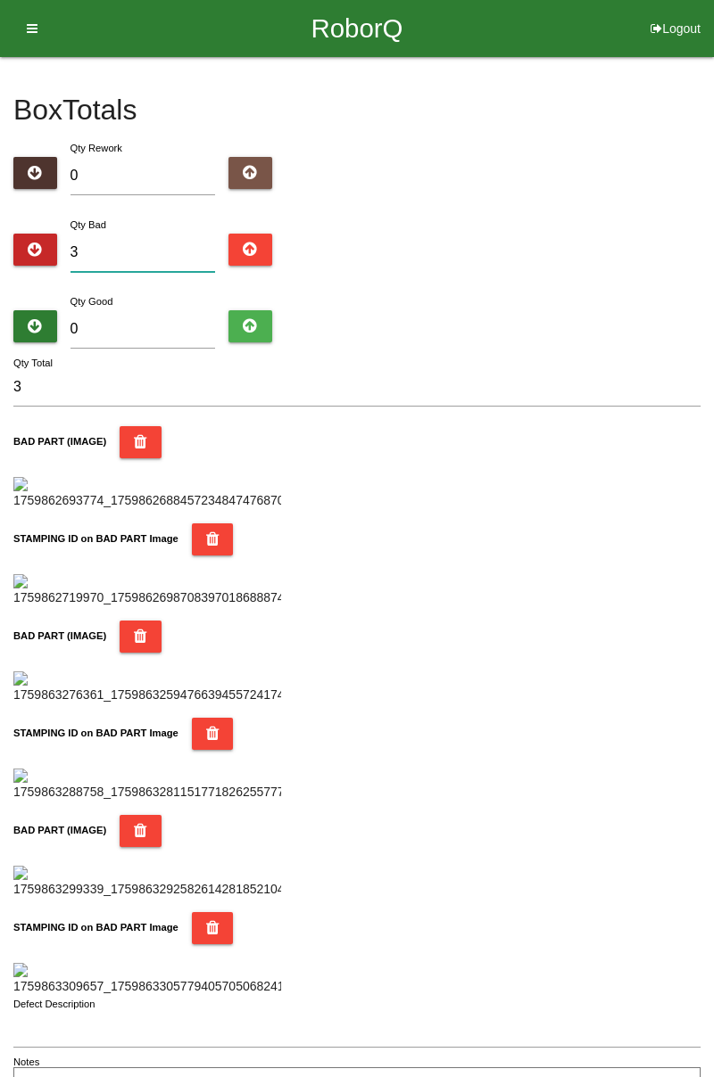
click at [151, 252] on input "3" at bounding box center [142, 253] width 145 height 38
type input "0"
type input "4"
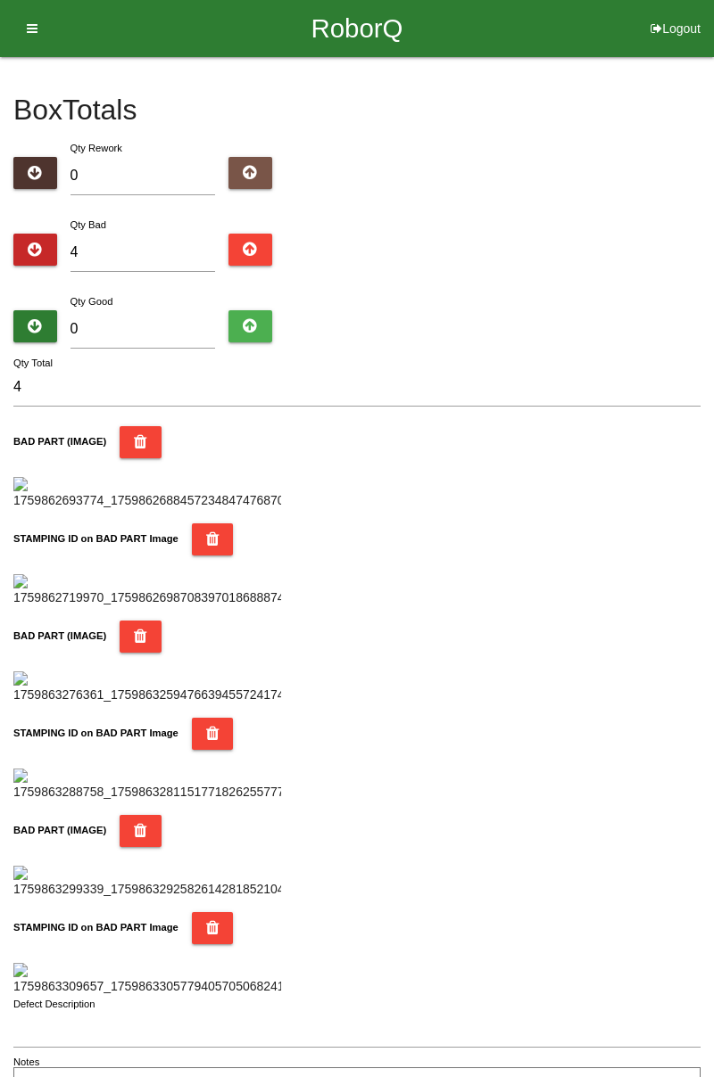
click at [700, 341] on div "Box Totals Translate Weight Weight unit: Rework Weight Bad Weight Good Weight 0…" at bounding box center [357, 582] width 714 height 1050
click at [168, 246] on input "4" at bounding box center [142, 253] width 145 height 38
type input "0"
type input "6"
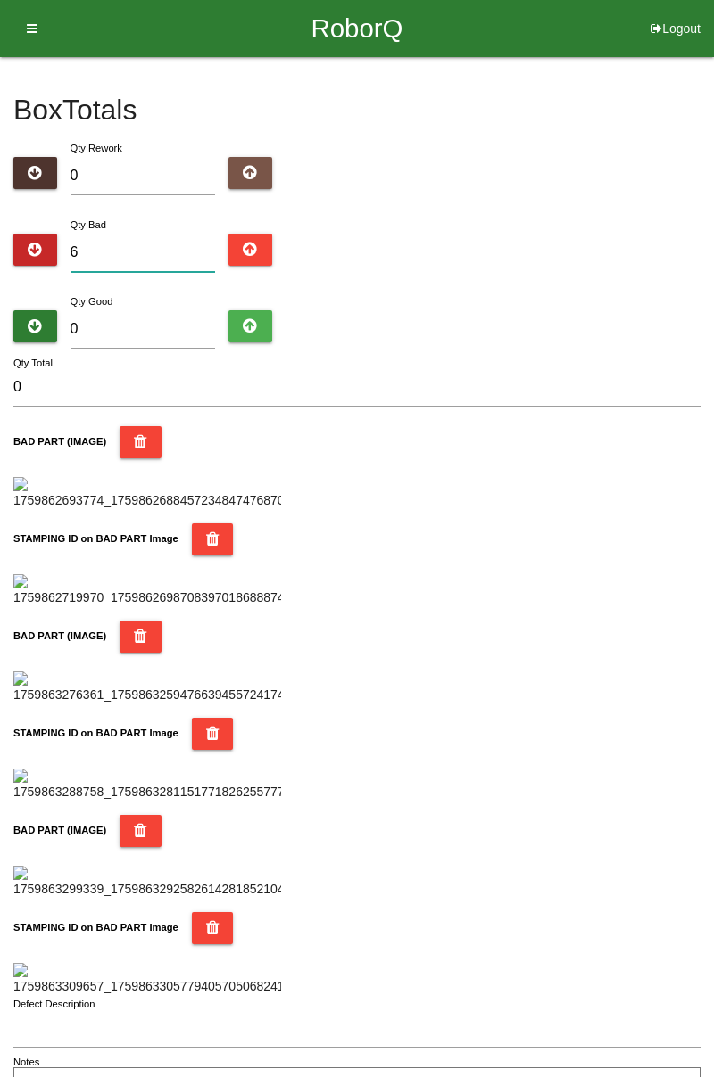
type input "6"
click at [713, 160] on div "Box Totals Translate Weight Weight unit: Rework Weight Bad Weight Good Weight 0…" at bounding box center [357, 582] width 714 height 1050
click at [123, 256] on input "6" at bounding box center [142, 253] width 145 height 38
click at [161, 311] on input "0" at bounding box center [142, 329] width 145 height 38
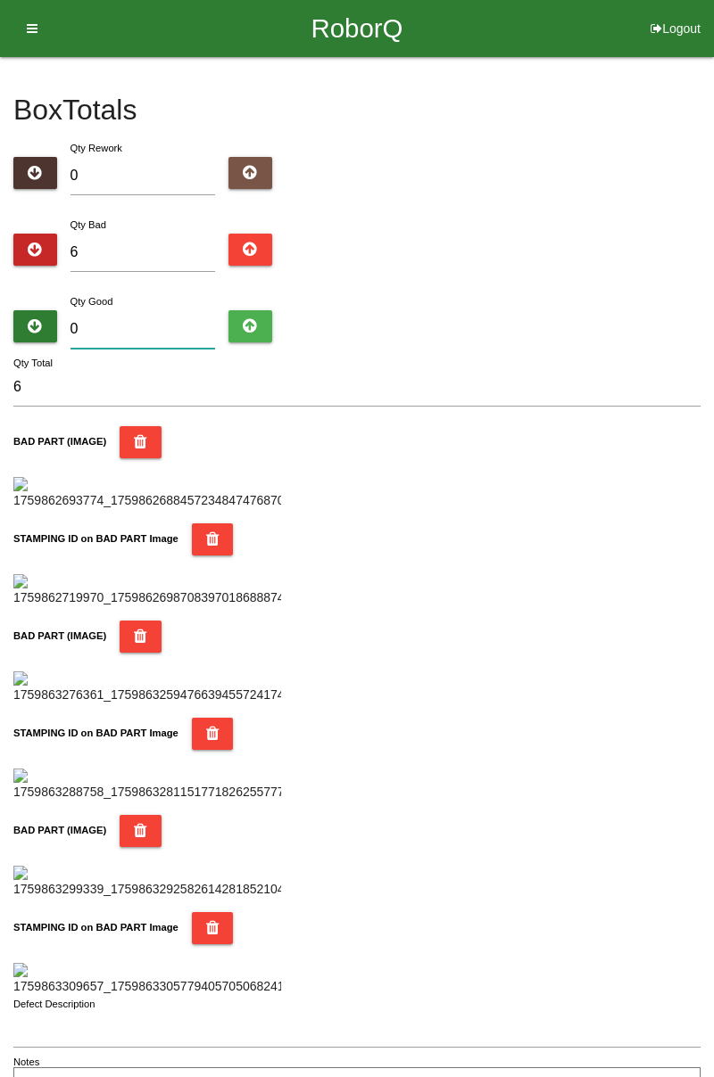
type input "7"
type input "13"
type input "78"
type input "84"
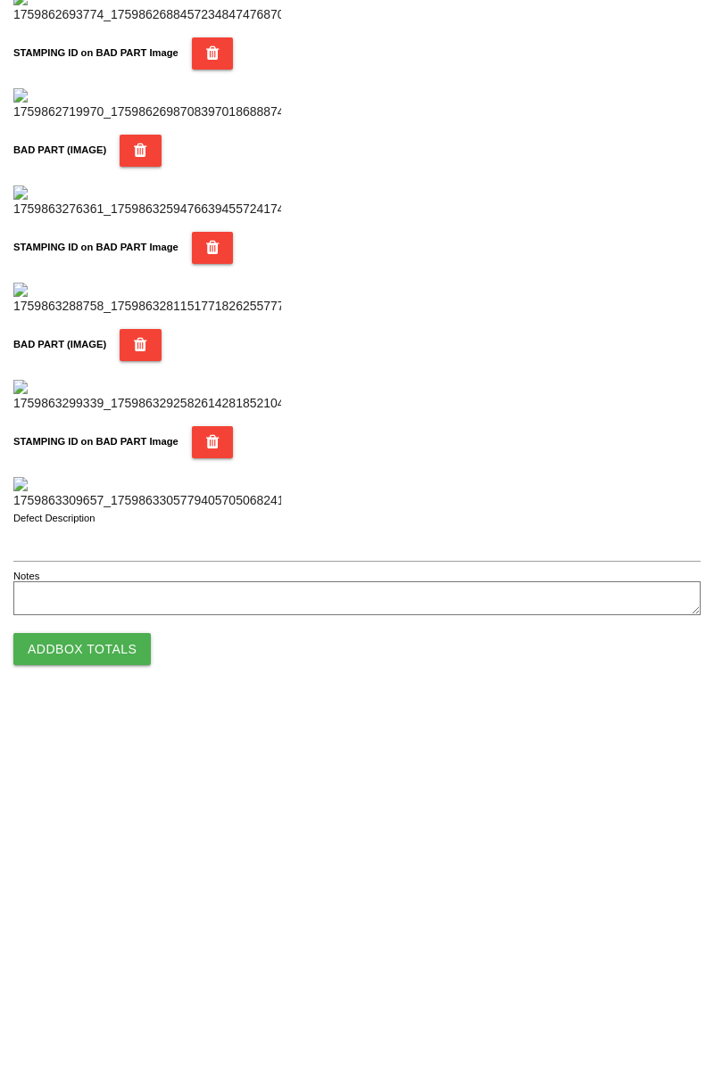
type input "78"
click at [127, 1019] on button "Add Box Totals" at bounding box center [81, 1017] width 137 height 32
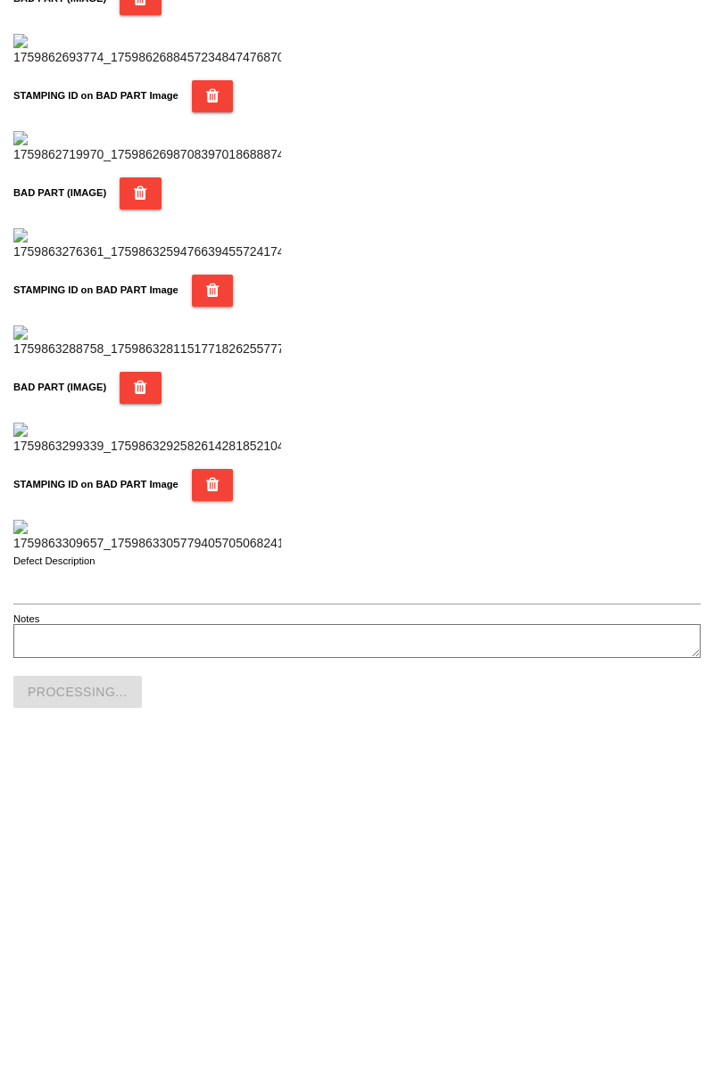
scroll to position [1563, 0]
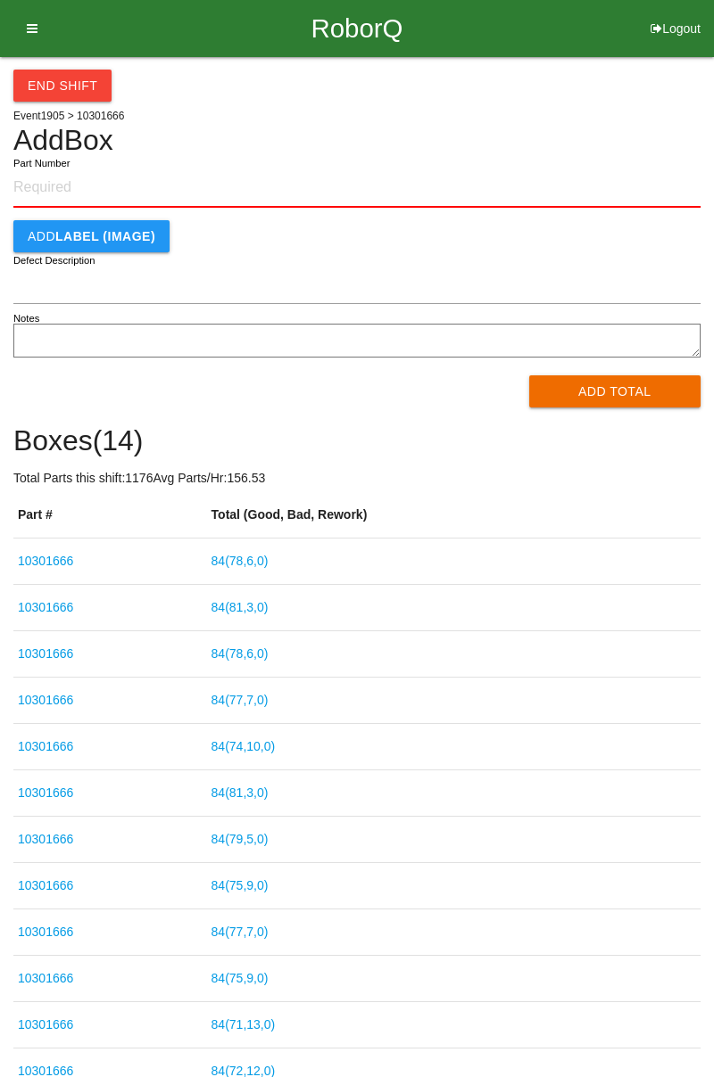
click at [260, 557] on link "84 ( 78 , 6 , 0 )" at bounding box center [239, 561] width 57 height 14
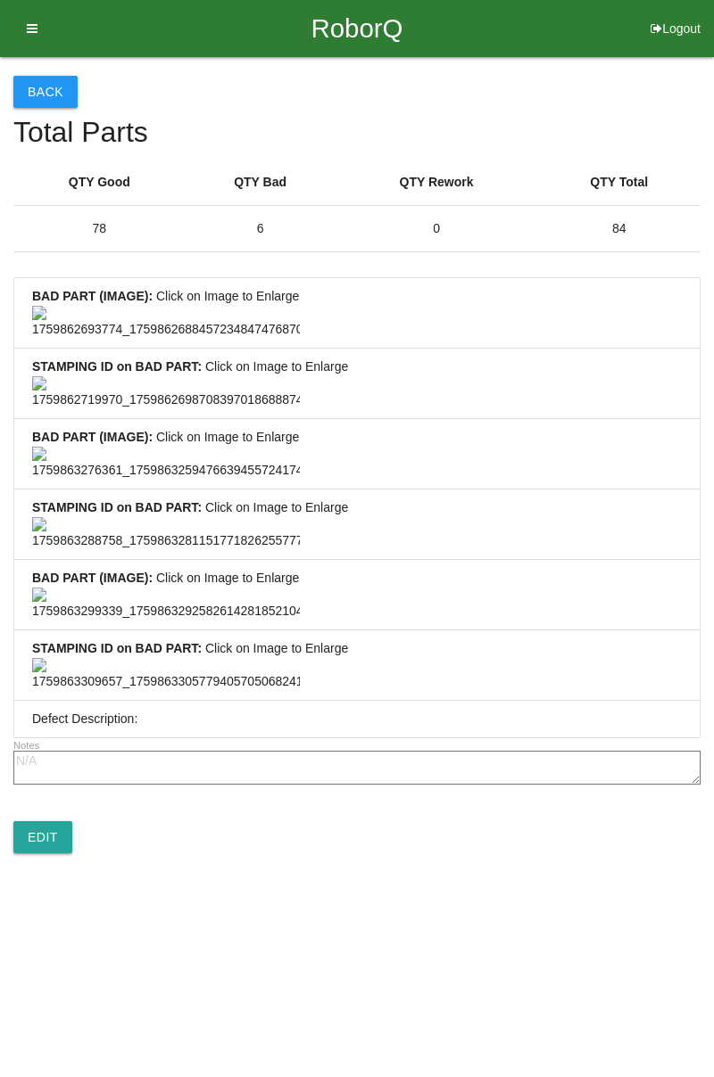
click at [54, 89] on button "Back" at bounding box center [45, 92] width 64 height 32
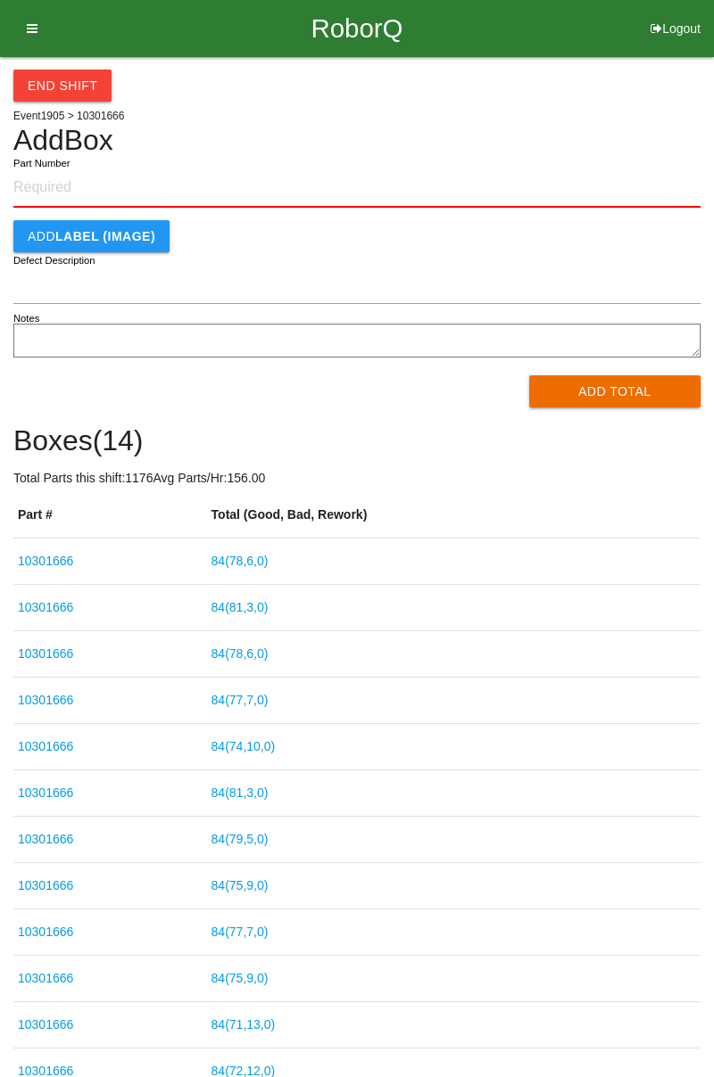
click at [68, 184] on input "Part Number" at bounding box center [356, 188] width 687 height 39
type input "10301666"
click at [617, 398] on button "Add Total" at bounding box center [615, 392] width 172 height 32
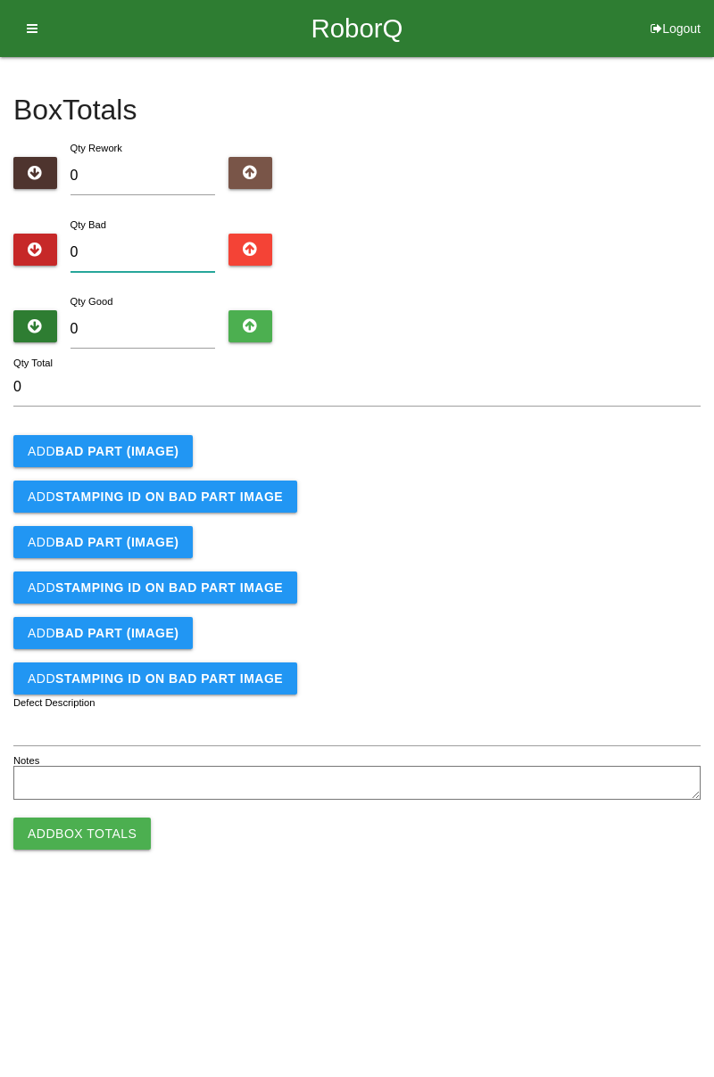
click at [144, 248] on input "0" at bounding box center [142, 253] width 145 height 38
type input "1"
click at [165, 437] on button "Add BAD PART (IMAGE)" at bounding box center [102, 451] width 179 height 32
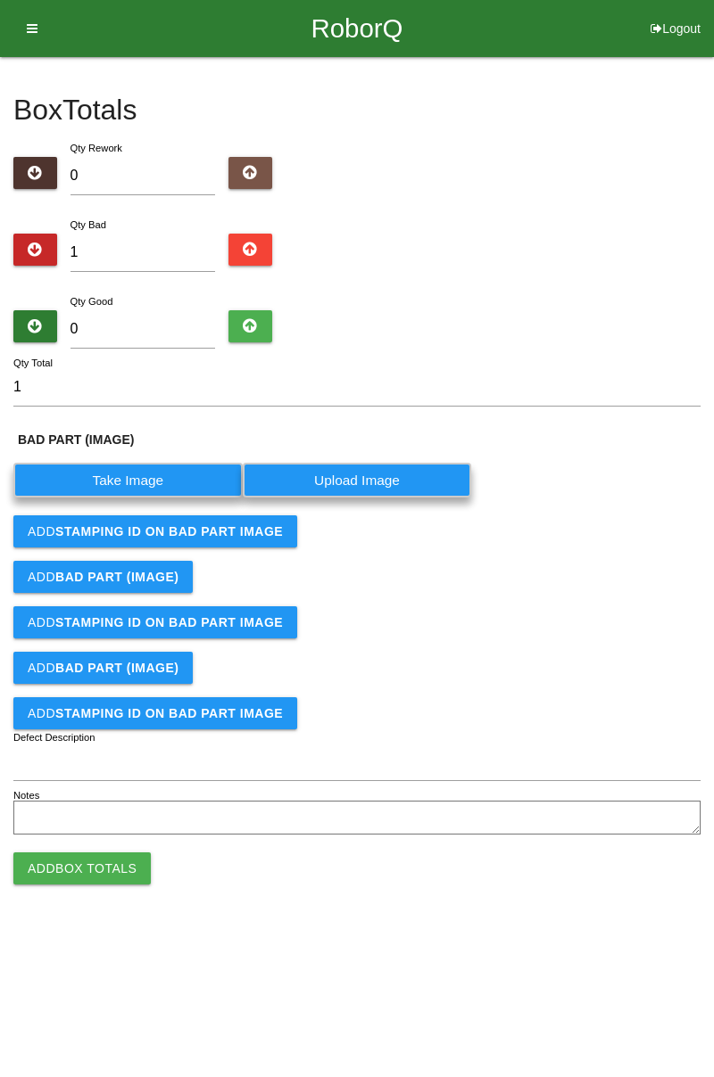
click at [143, 476] on label "Take Image" at bounding box center [127, 480] width 229 height 35
click at [0, 0] on \(IMAGE\) "Take Image" at bounding box center [0, 0] width 0 height 0
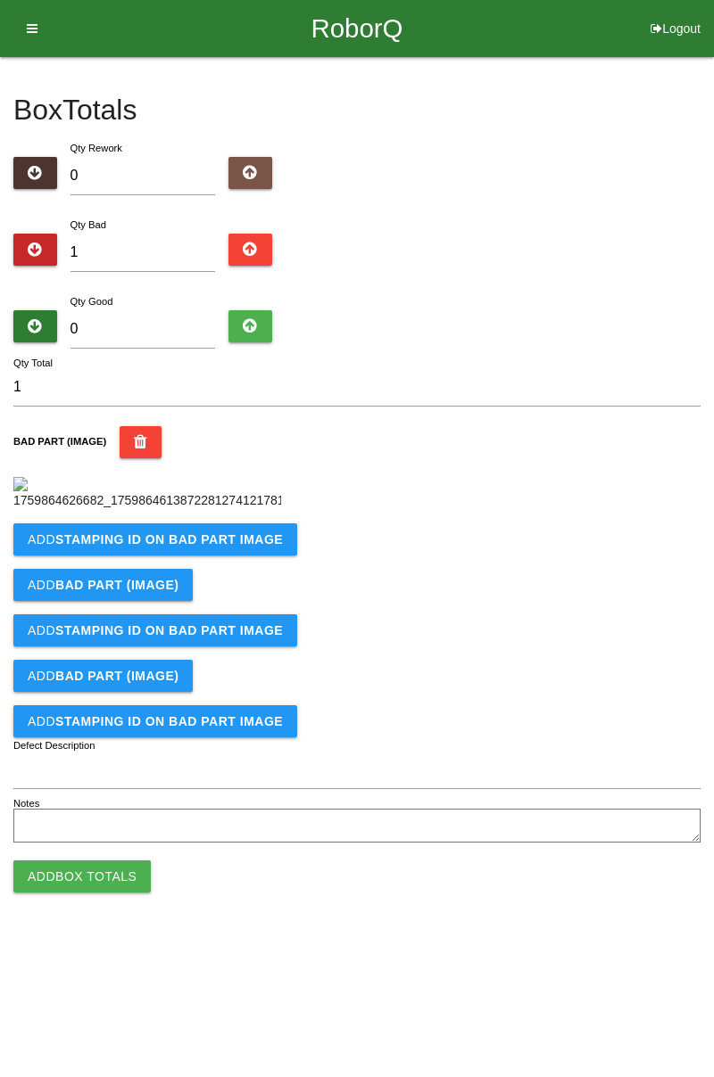
click at [219, 547] on b "STAMPING ID on BAD PART Image" at bounding box center [168, 539] width 227 height 14
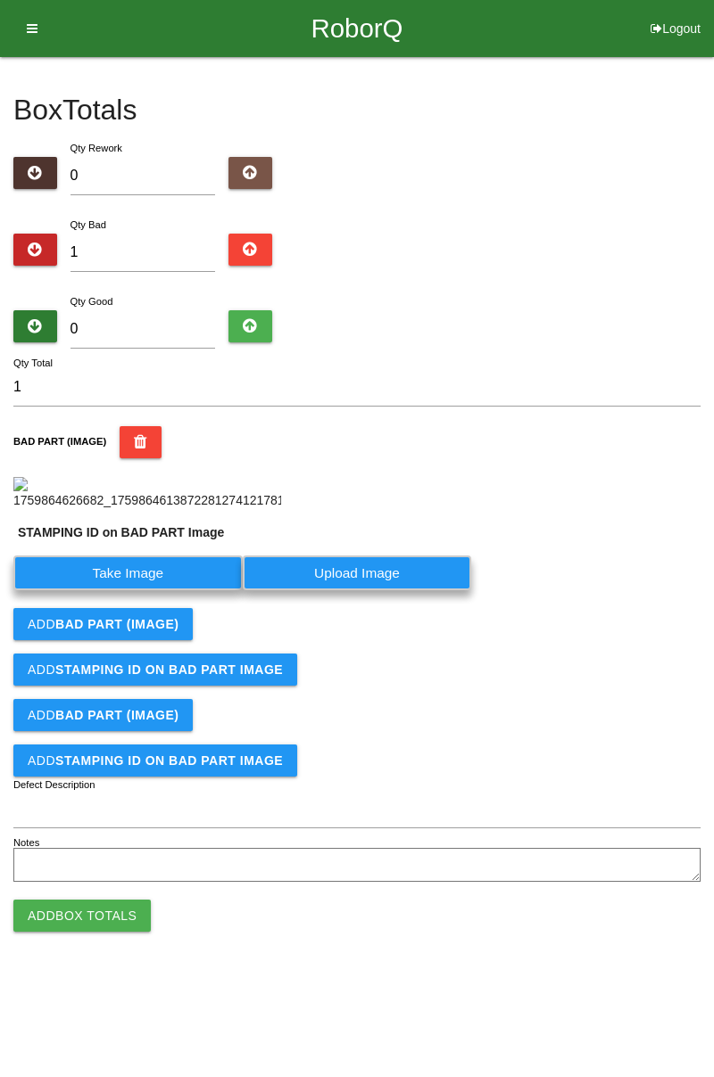
scroll to position [139, 0]
click at [159, 590] on label "Take Image" at bounding box center [127, 573] width 229 height 35
click at [0, 0] on PART "Take Image" at bounding box center [0, 0] width 0 height 0
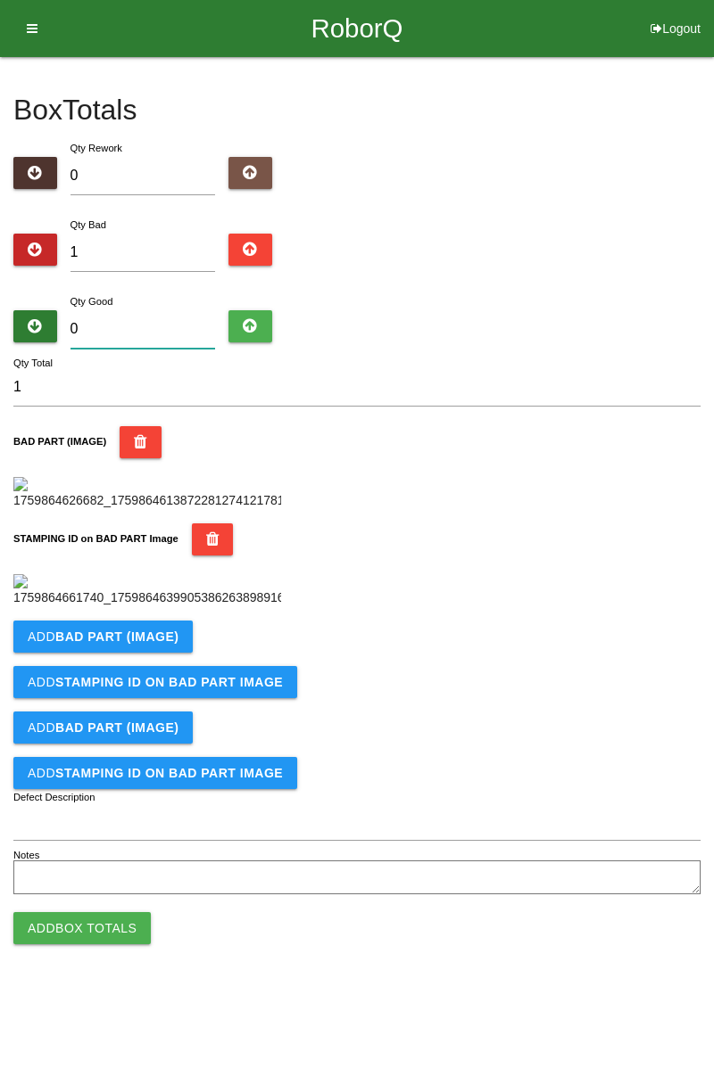
click at [169, 310] on input "0" at bounding box center [142, 329] width 145 height 38
type input "8"
type input "9"
type input "83"
type input "84"
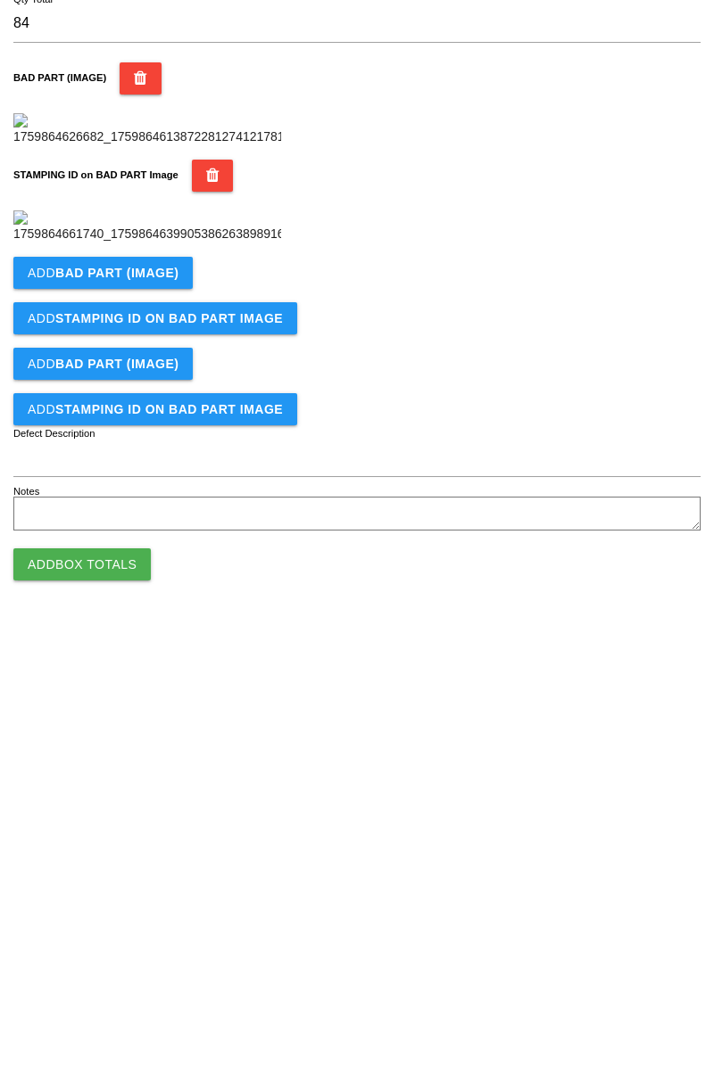
scroll to position [392, 0]
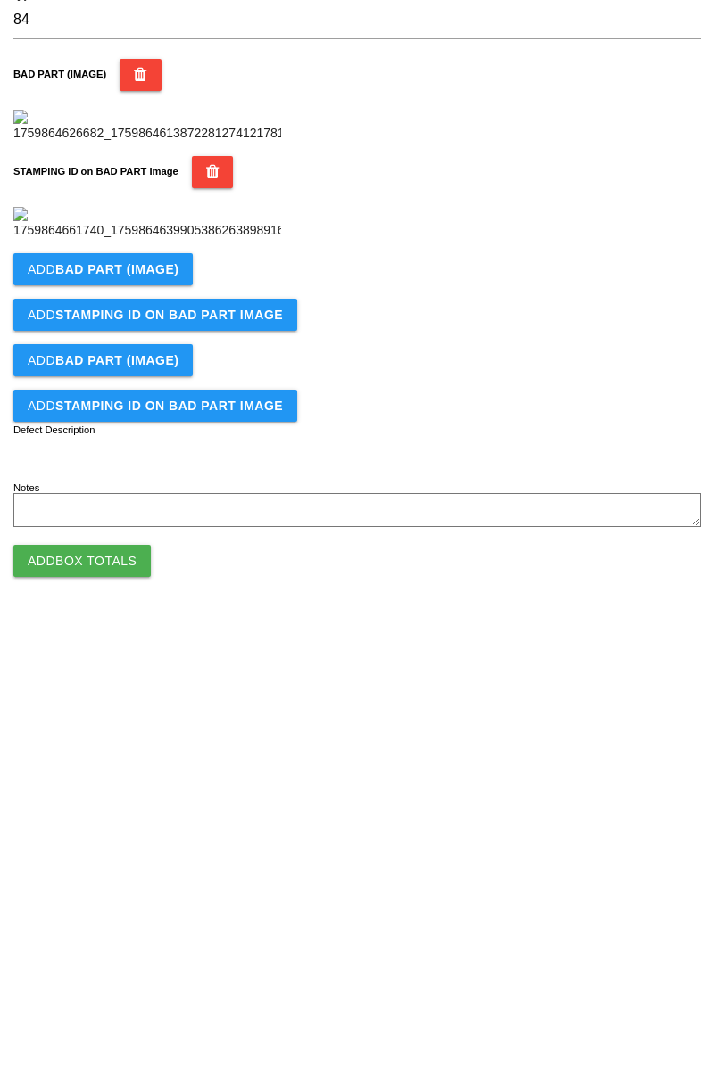
type input "83"
click at [120, 945] on button "Add Box Totals" at bounding box center [81, 928] width 137 height 32
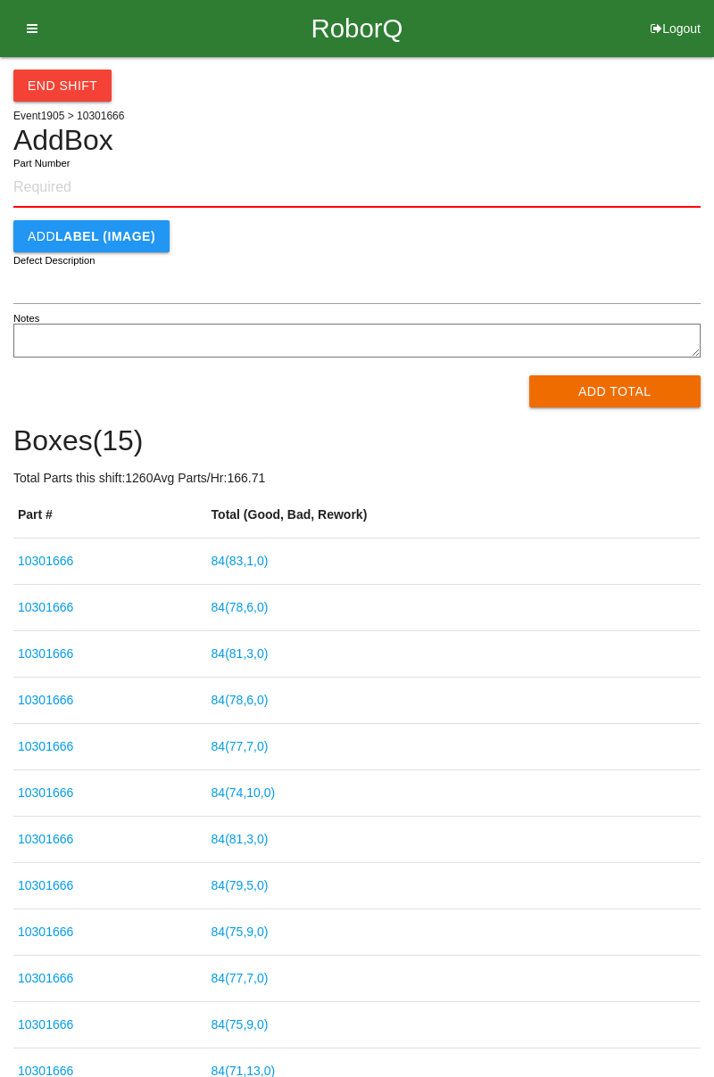
click at [71, 92] on button "End Shift" at bounding box center [62, 86] width 98 height 32
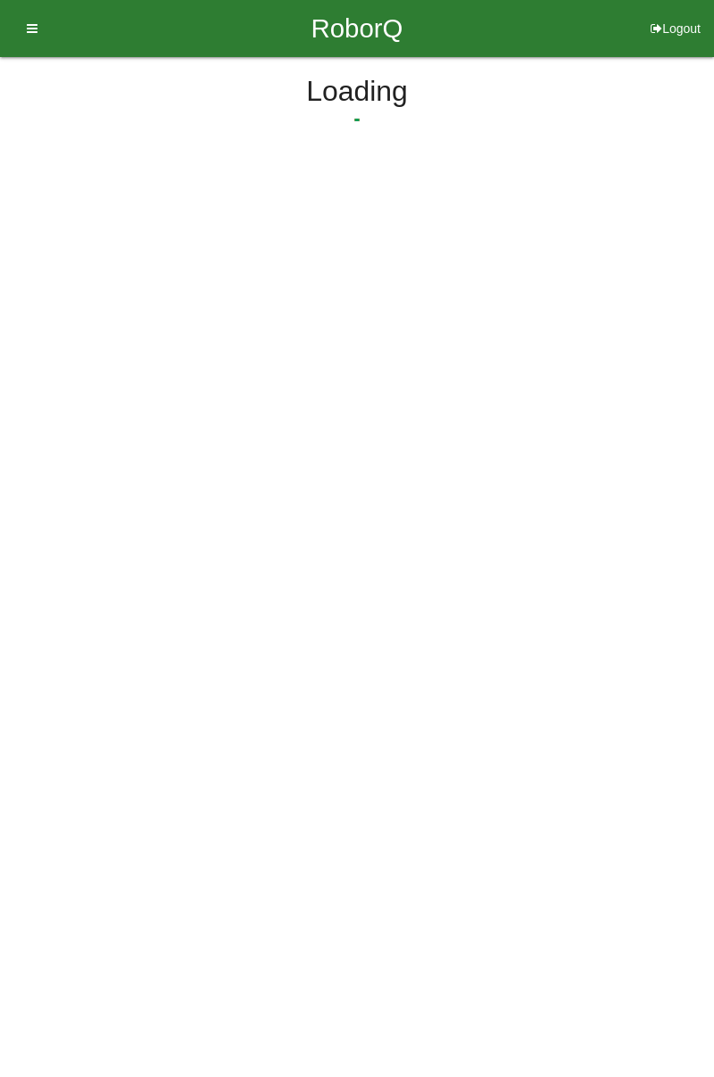
select select "3"
select select "32"
select select "2"
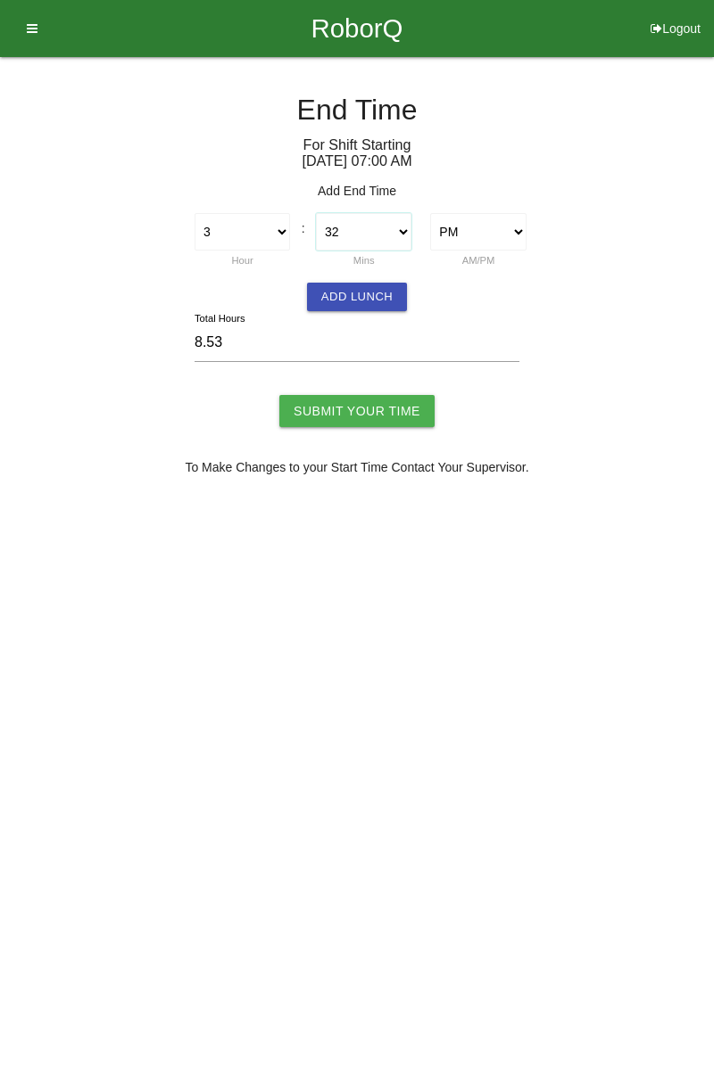
click at [400, 232] on select "00 01 02 03 04 05 06 07 08 09 10 11 12 13 14 15 16 17 18 19 20 21 22 23 24 25 2…" at bounding box center [363, 231] width 95 height 37
select select "30"
click at [316, 213] on select "00 01 02 03 04 05 06 07 08 09 10 11 12 13 14 15 16 17 18 19 20 21 22 23 24 25 2…" at bounding box center [363, 231] width 95 height 37
type input "8.50"
click at [366, 293] on button "Add Lunch" at bounding box center [357, 297] width 100 height 29
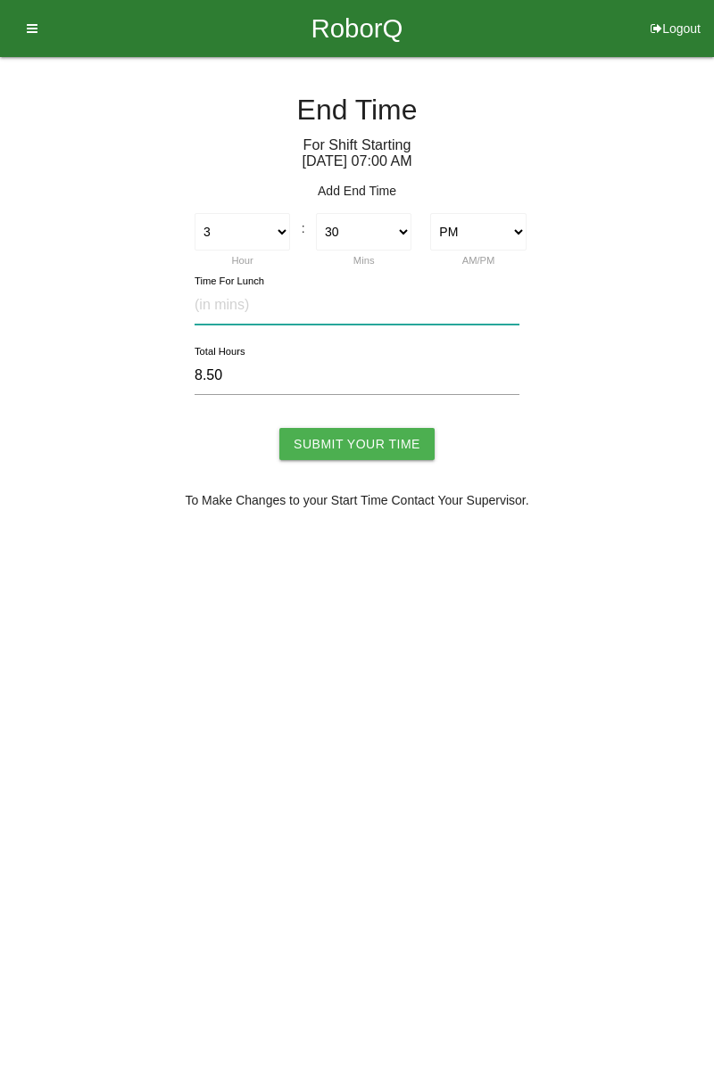
click at [251, 299] on input "text" at bounding box center [356, 305] width 325 height 38
type input "30"
type input "8.00"
click at [359, 442] on input "Submit Your Time" at bounding box center [356, 444] width 155 height 32
type input "Processing..."
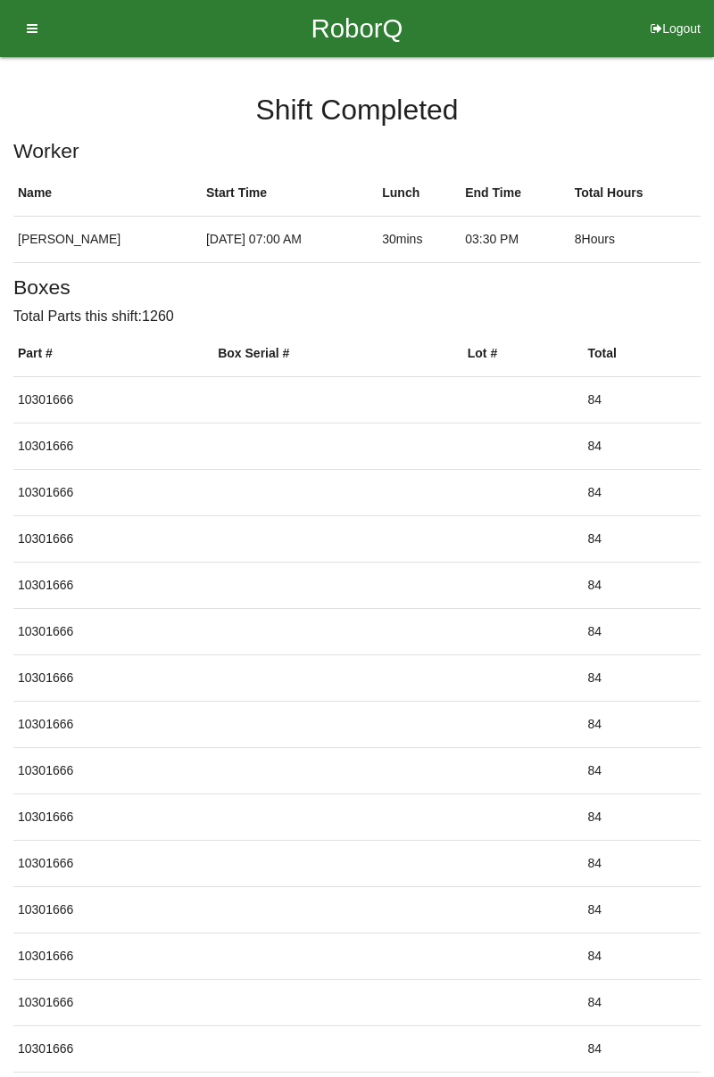
click at [669, 13] on button "Logout" at bounding box center [675, 6] width 77 height 13
select select "Worker"
